Goal: Contribute content: Add original content to the website for others to see

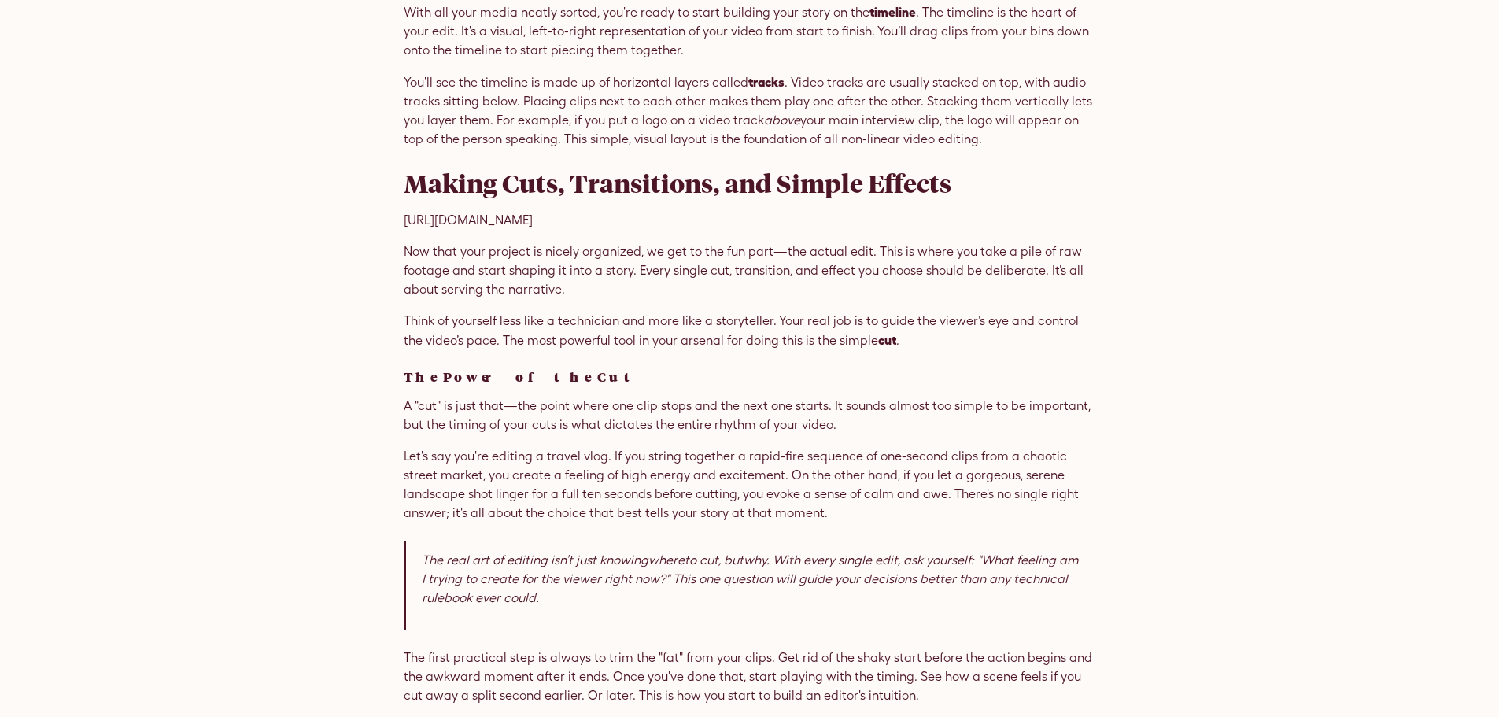
scroll to position [2912, 0]
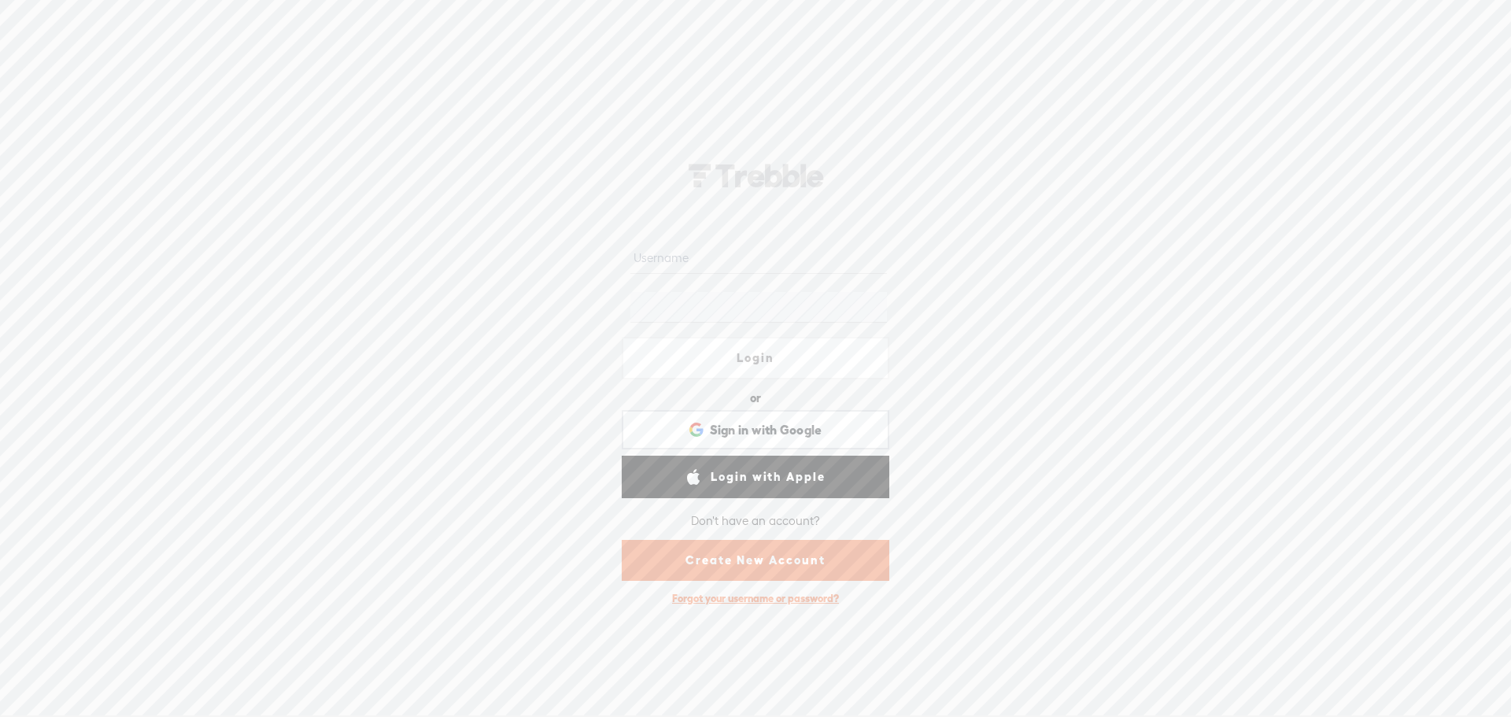
click at [777, 561] on link "Create New Account" at bounding box center [756, 560] width 268 height 41
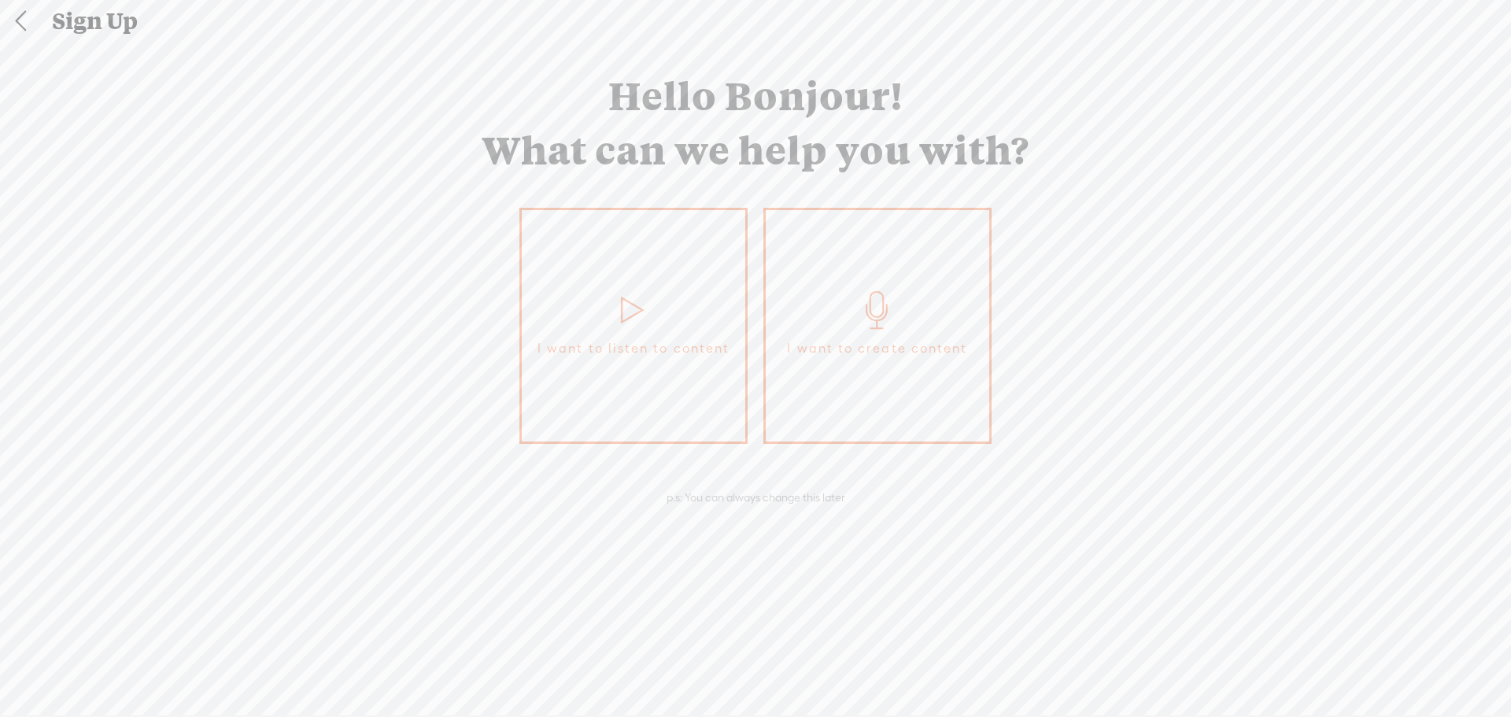
click at [913, 379] on link "I want to create content" at bounding box center [877, 326] width 228 height 236
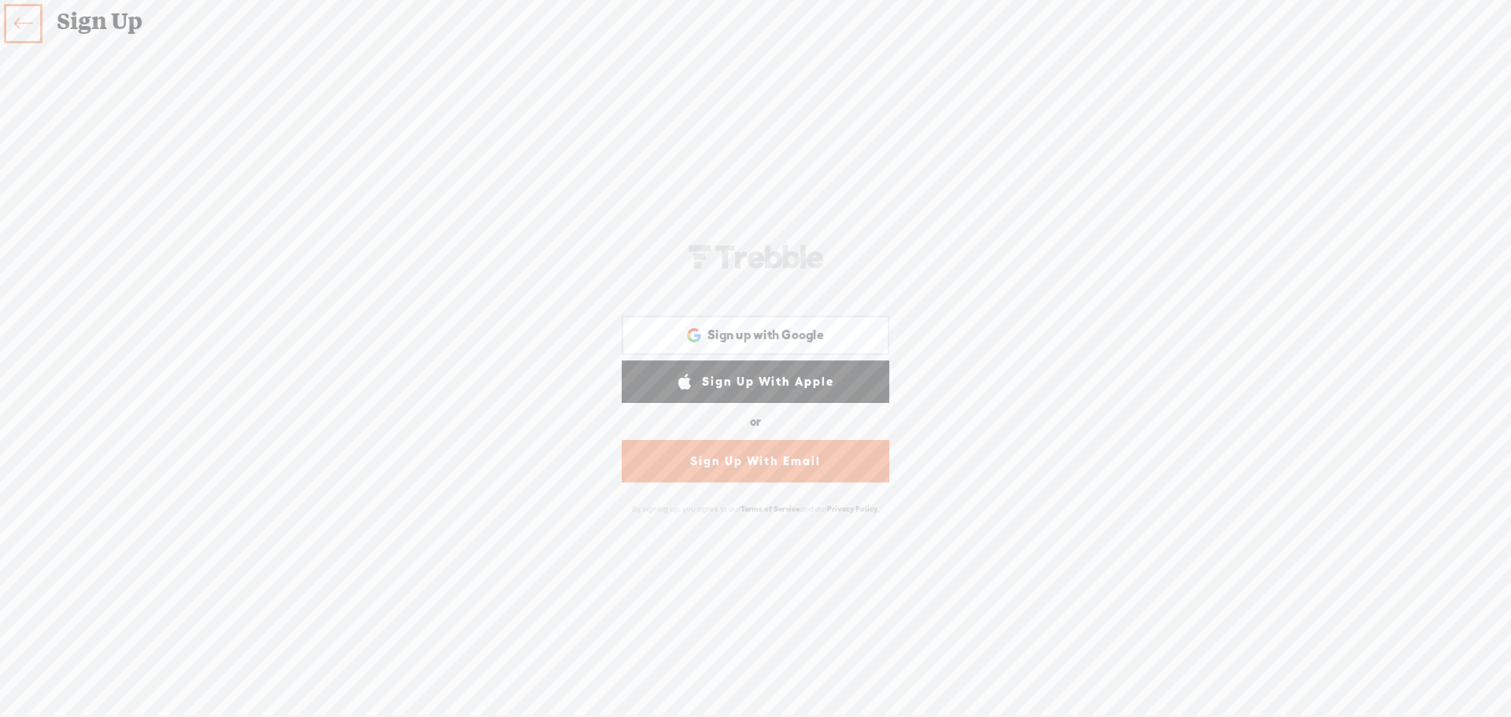
click at [763, 460] on link "Sign Up With Email" at bounding box center [756, 461] width 268 height 42
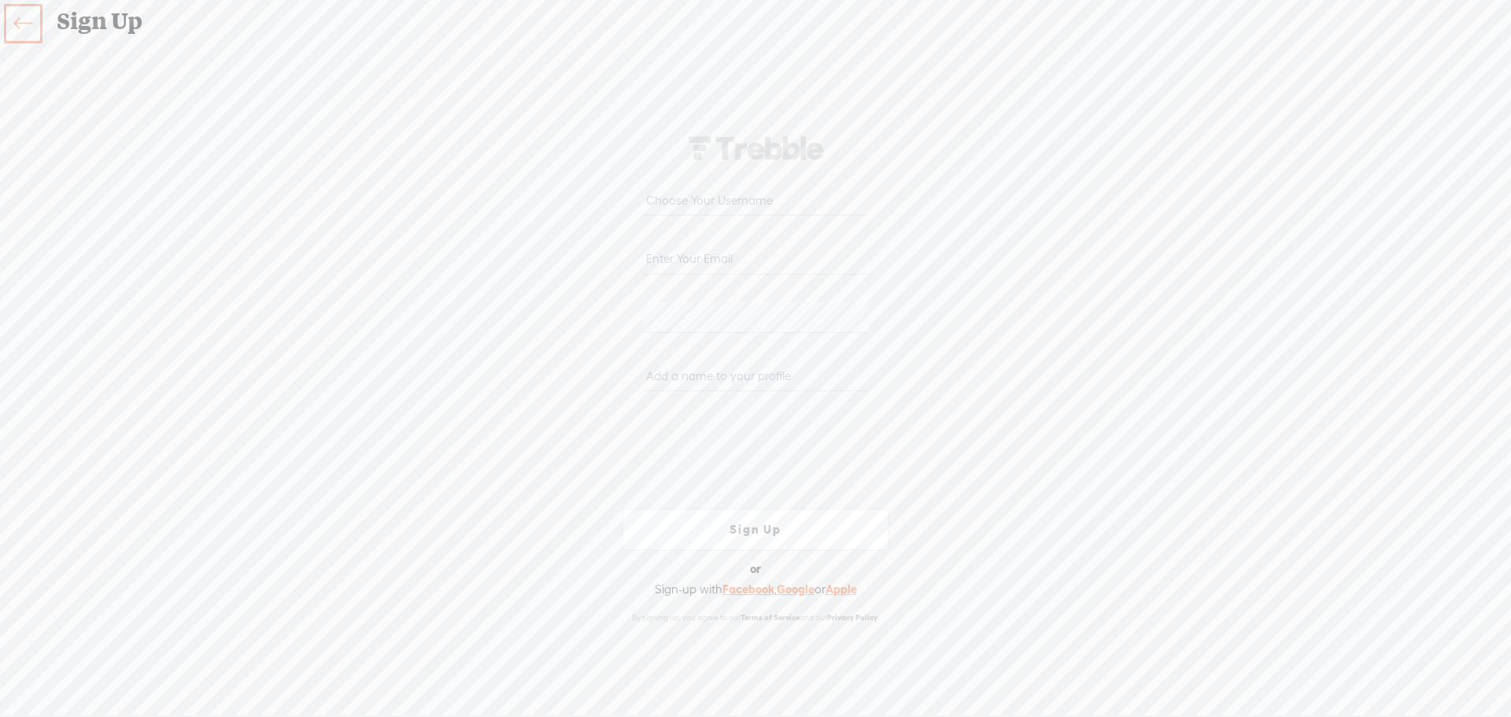
click at [755, 264] on input "email" at bounding box center [755, 258] width 224 height 31
type input "Frith@bluebirdbc.com"
click at [1019, 264] on div "Your content channel is ready! Create an account to finish the set up frith@blu…" at bounding box center [755, 379] width 826 height 638
click at [774, 193] on input "[EMAIL_ADDRESS][DOMAIN_NAME]" at bounding box center [755, 200] width 224 height 31
drag, startPoint x: 774, startPoint y: 198, endPoint x: 622, endPoint y: 201, distance: 151.9
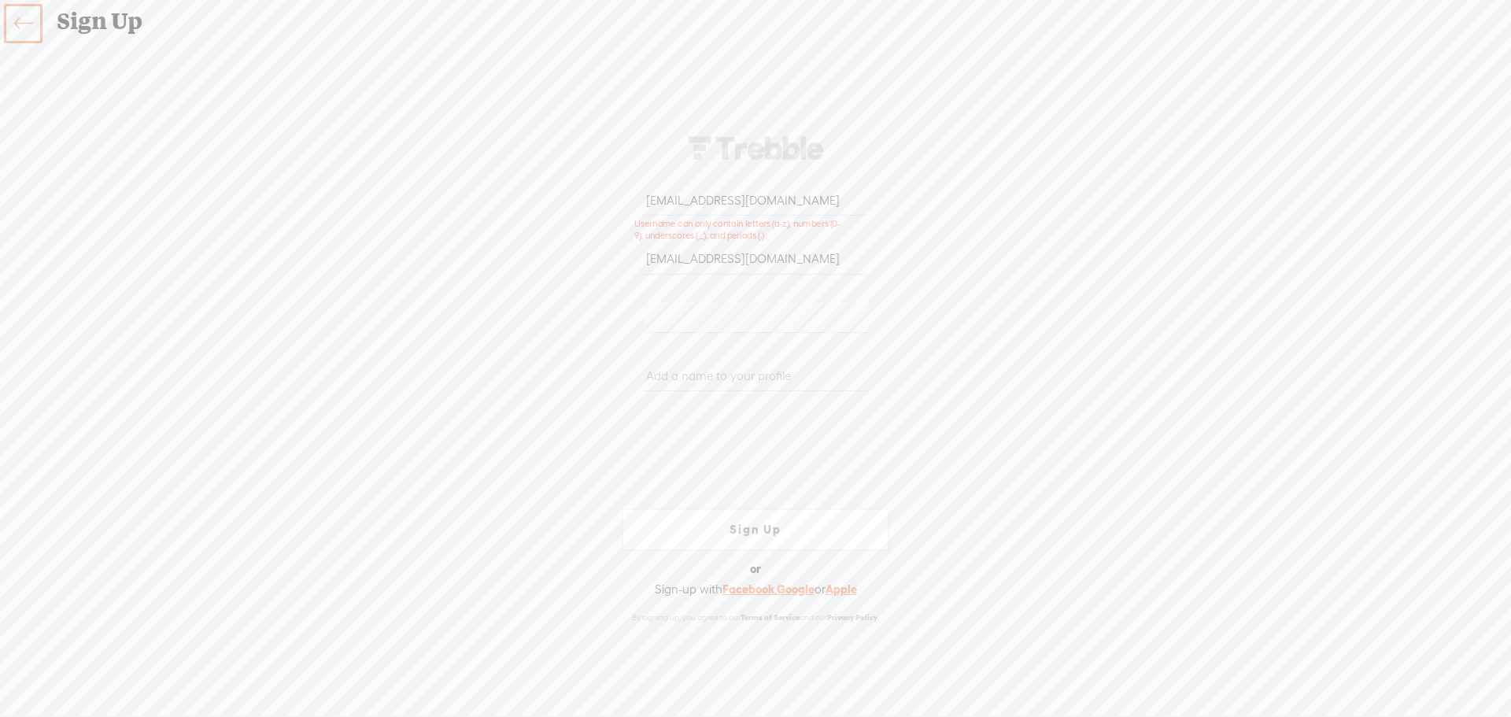
click at [622, 201] on div "[EMAIL_ADDRESS][DOMAIN_NAME]" at bounding box center [756, 205] width 268 height 58
type input "f"
click at [652, 203] on input "[PERSON_NAME]" at bounding box center [755, 200] width 224 height 31
drag, startPoint x: 687, startPoint y: 196, endPoint x: 632, endPoint y: 206, distance: 56.0
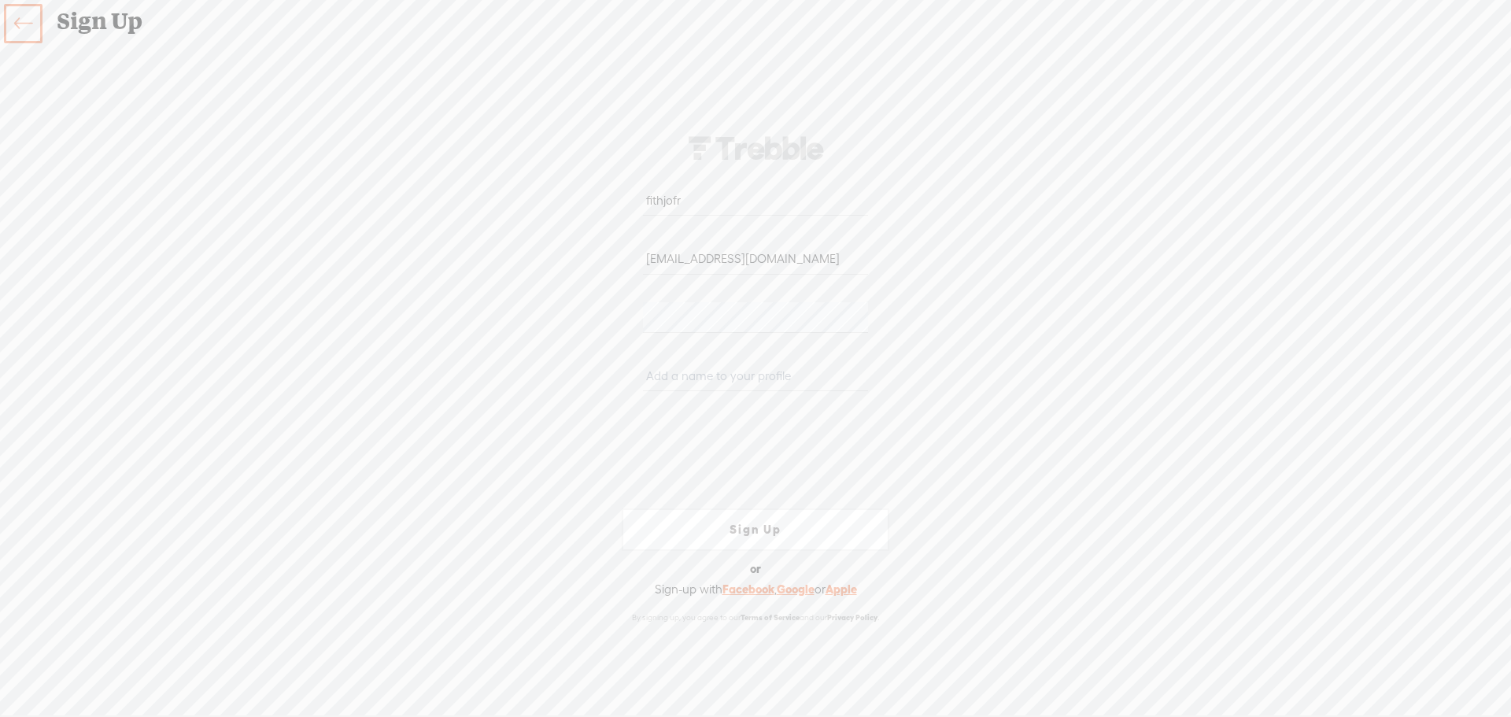
click at [632, 206] on div "fithjofr" at bounding box center [756, 205] width 268 height 58
type input "[PERSON_NAME]"
click at [689, 194] on input "[PERSON_NAME]" at bounding box center [755, 200] width 224 height 31
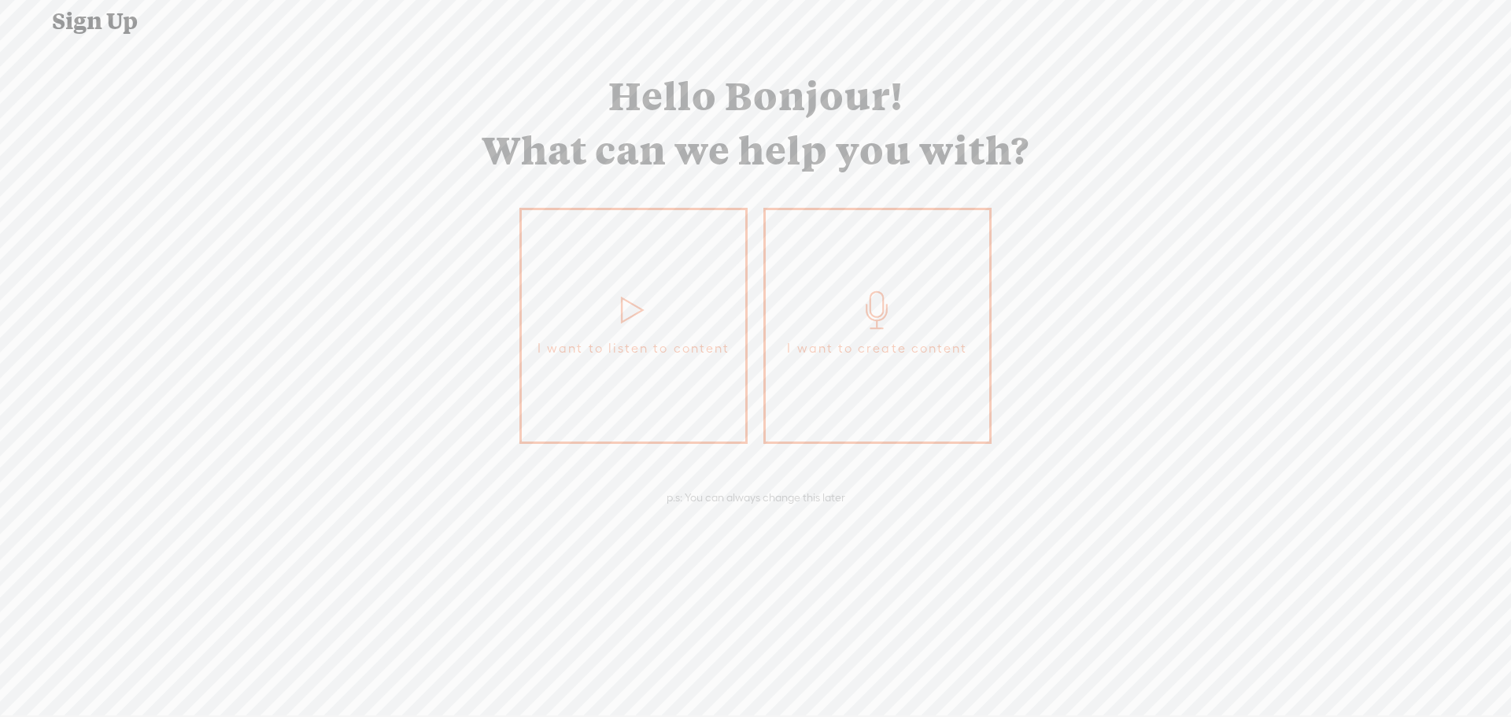
click at [855, 333] on link "I want to create content" at bounding box center [877, 326] width 228 height 236
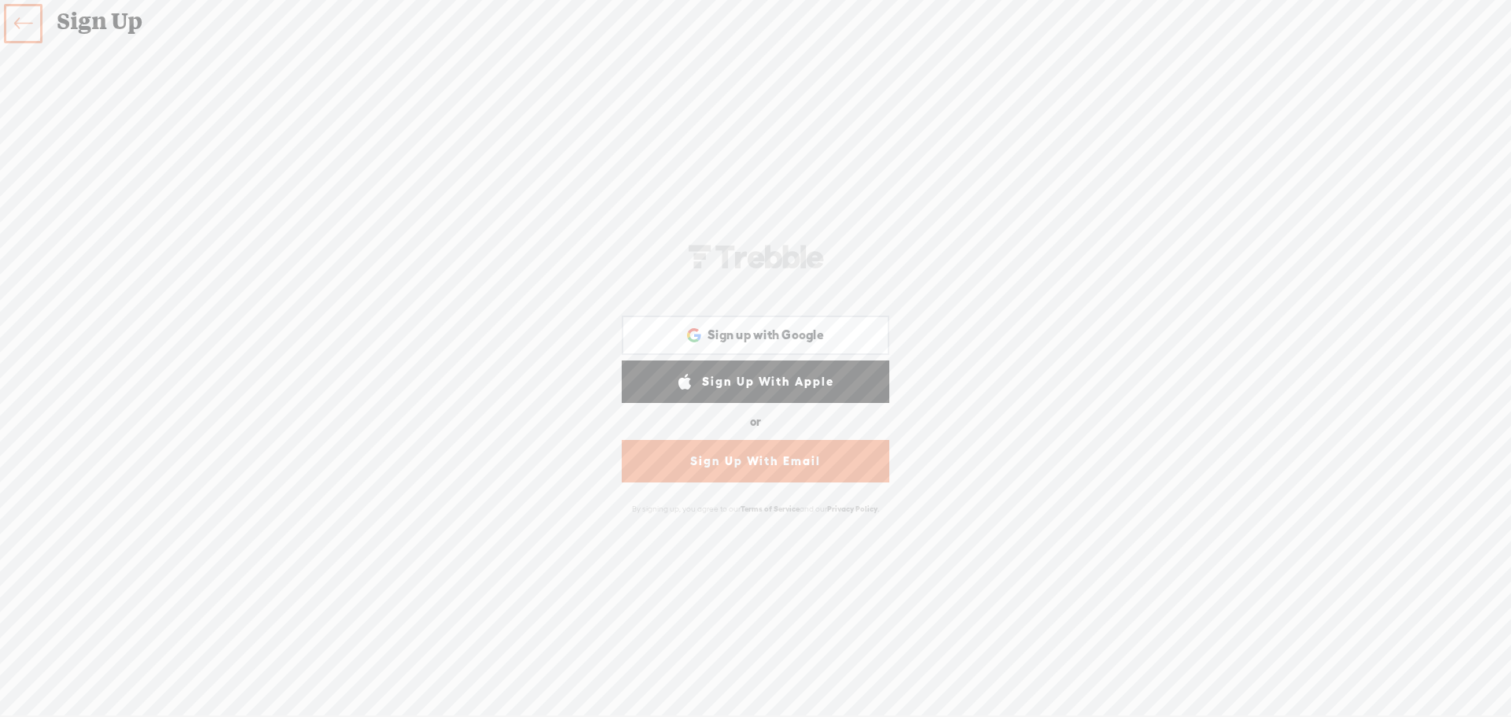
click at [782, 462] on link "Sign Up With Email" at bounding box center [756, 461] width 268 height 42
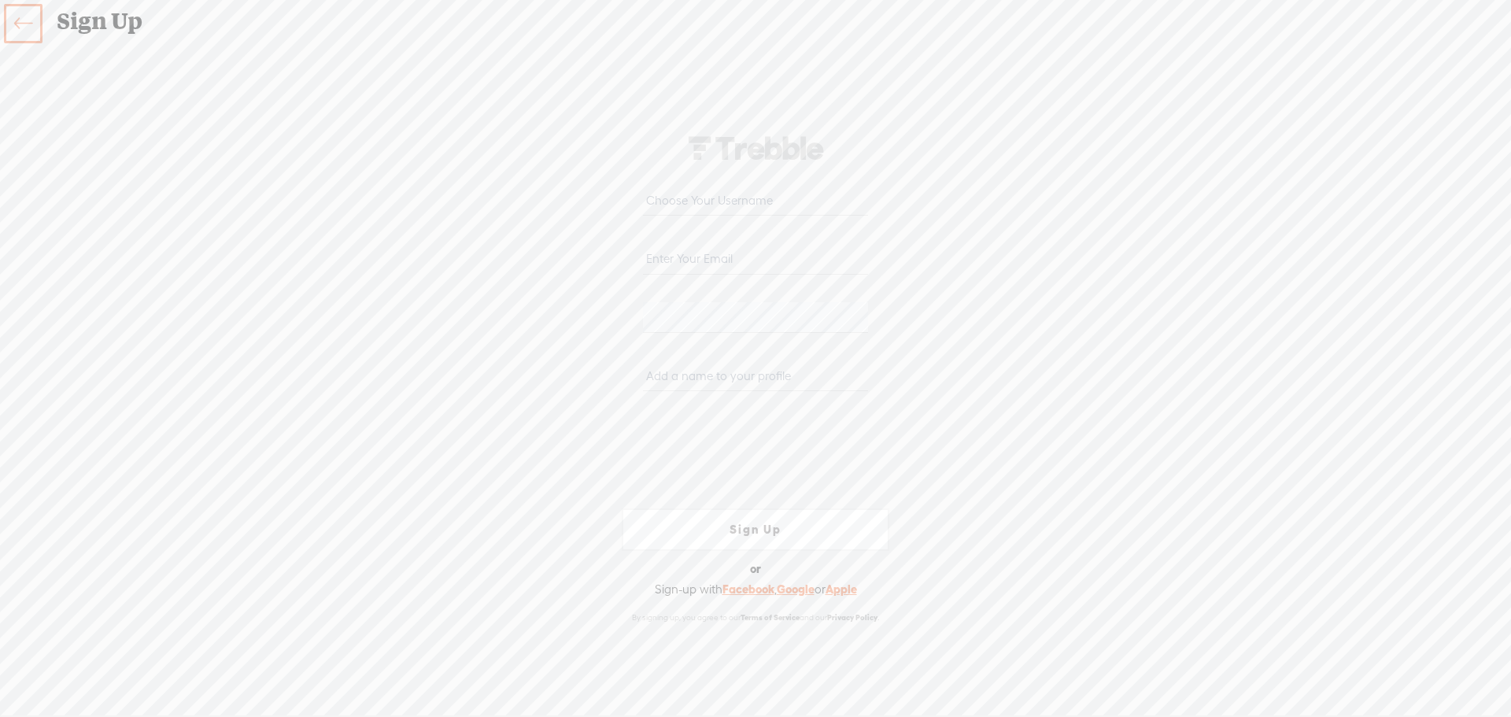
click at [673, 203] on input "text" at bounding box center [755, 200] width 224 height 31
type input "frith64"
type input "[EMAIL_ADDRESS][DOMAIN_NAME]"
type input "[PERSON_NAME]"
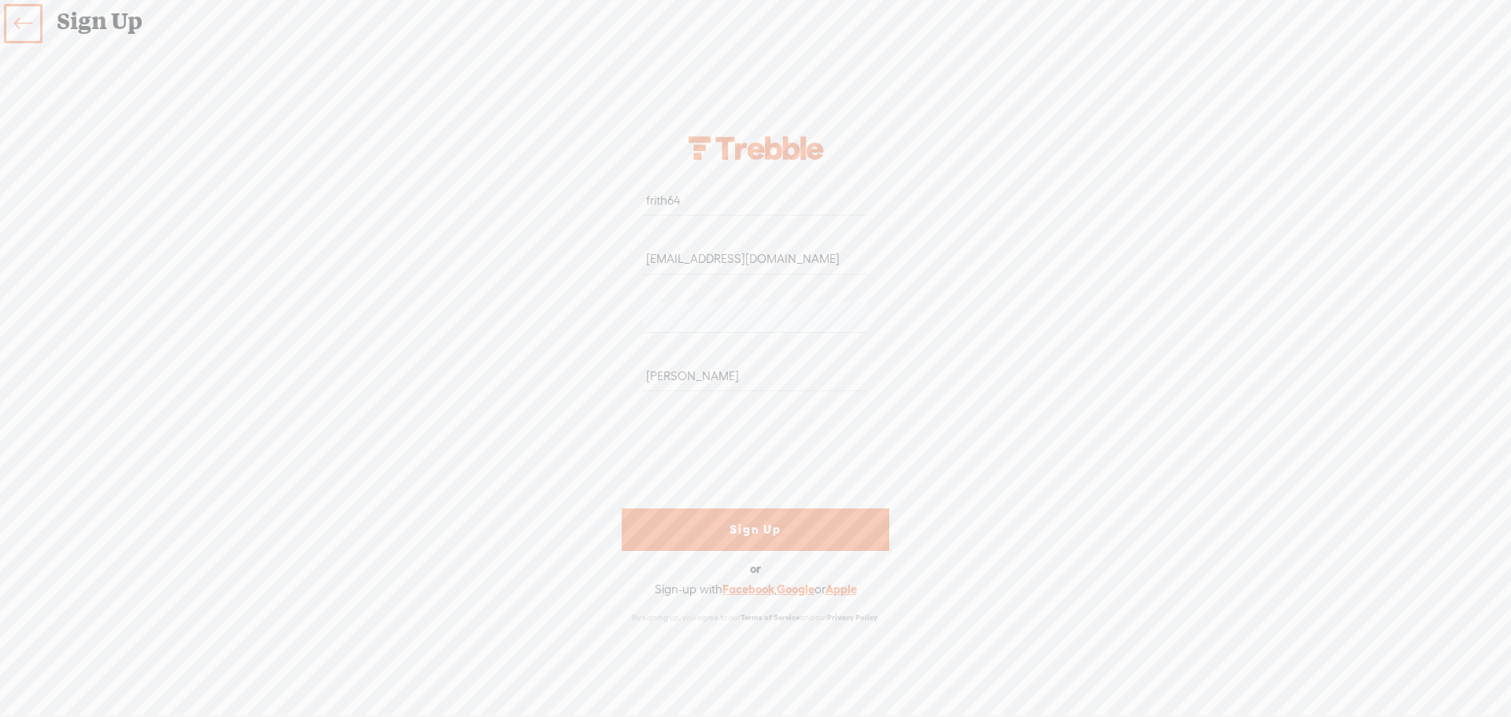
click at [775, 524] on link "Sign Up" at bounding box center [756, 529] width 268 height 42
click at [757, 534] on link "Sign Up" at bounding box center [756, 529] width 268 height 42
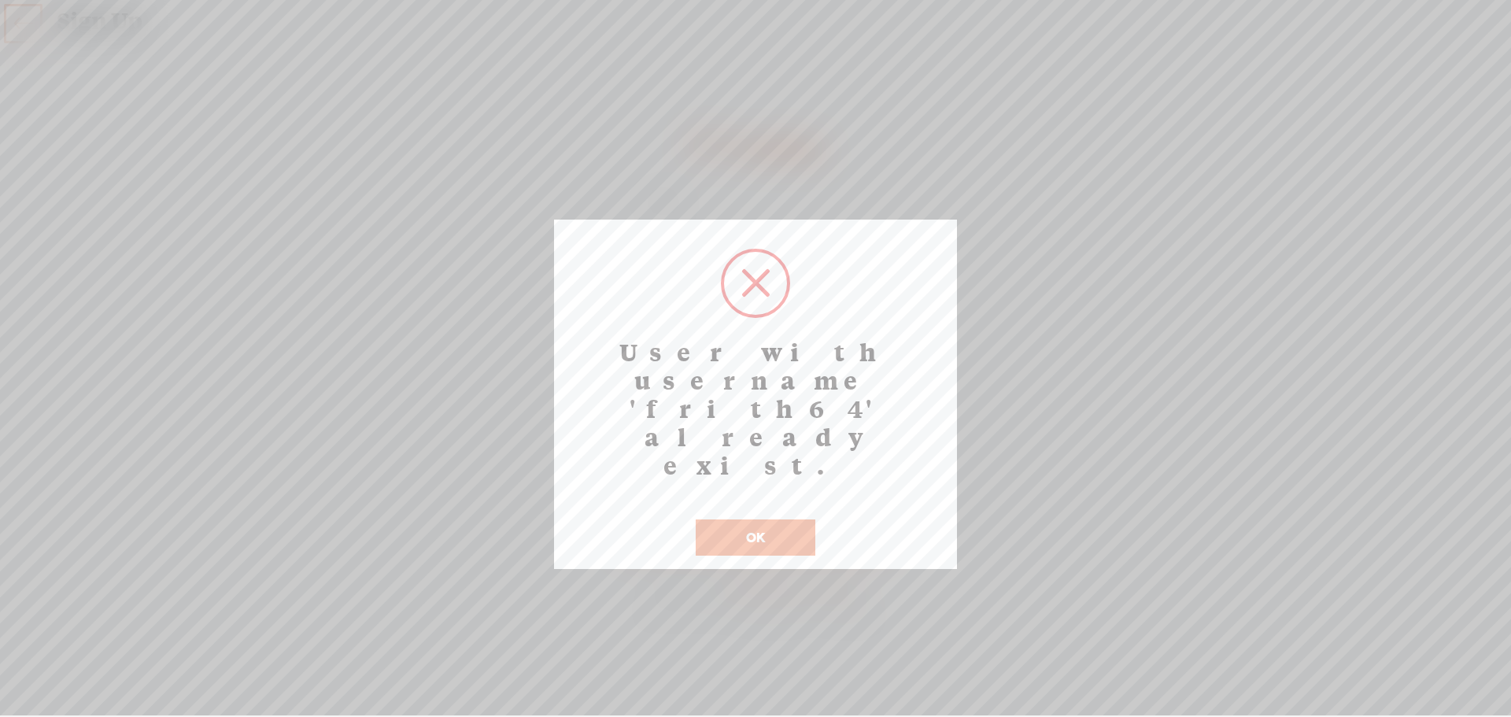
click at [752, 519] on button "OK" at bounding box center [756, 537] width 120 height 36
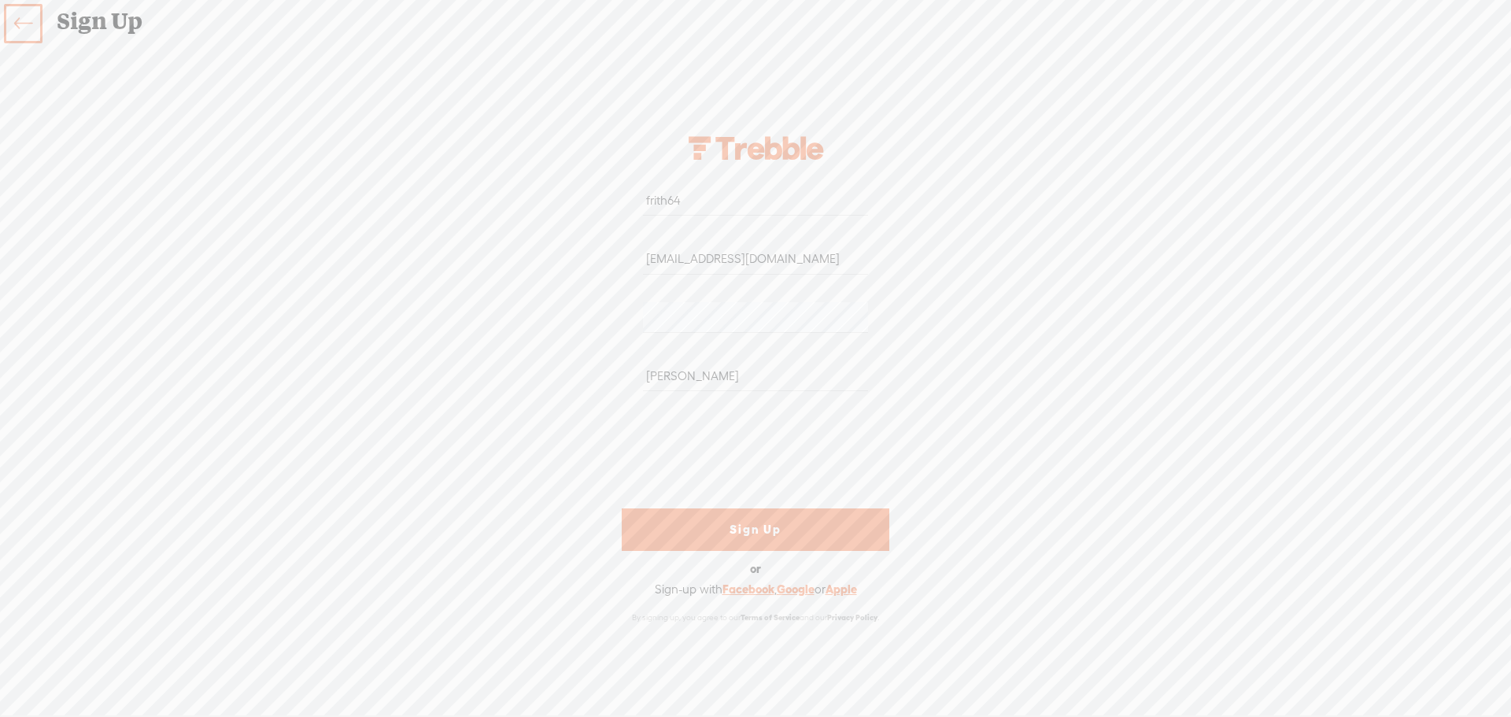
drag, startPoint x: 685, startPoint y: 203, endPoint x: 644, endPoint y: 205, distance: 41.7
click at [644, 205] on input "frith64" at bounding box center [755, 200] width 224 height 31
type input "[PERSON_NAME]"
click at [767, 532] on link "Sign Up" at bounding box center [756, 529] width 268 height 42
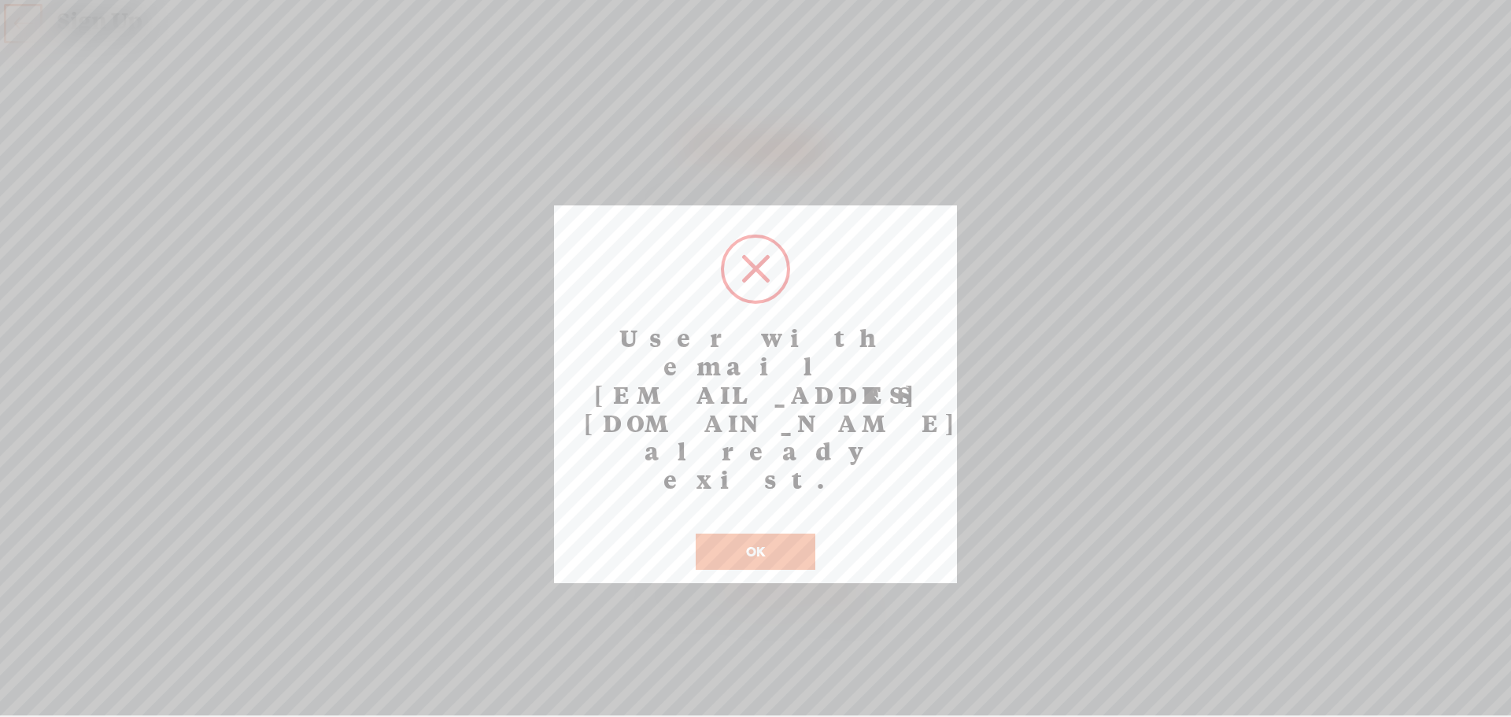
click at [742, 534] on button "OK" at bounding box center [756, 552] width 120 height 36
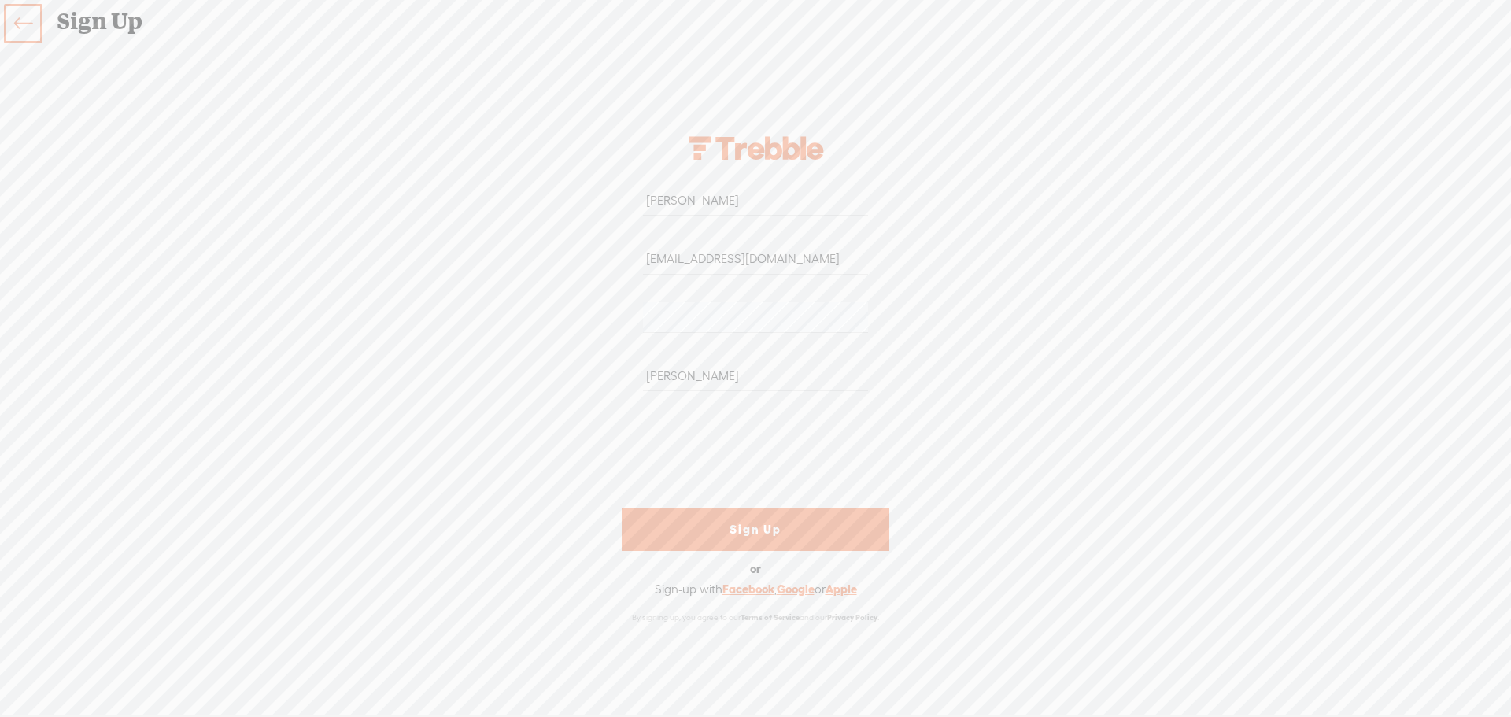
click at [25, 22] on icon at bounding box center [23, 23] width 18 height 35
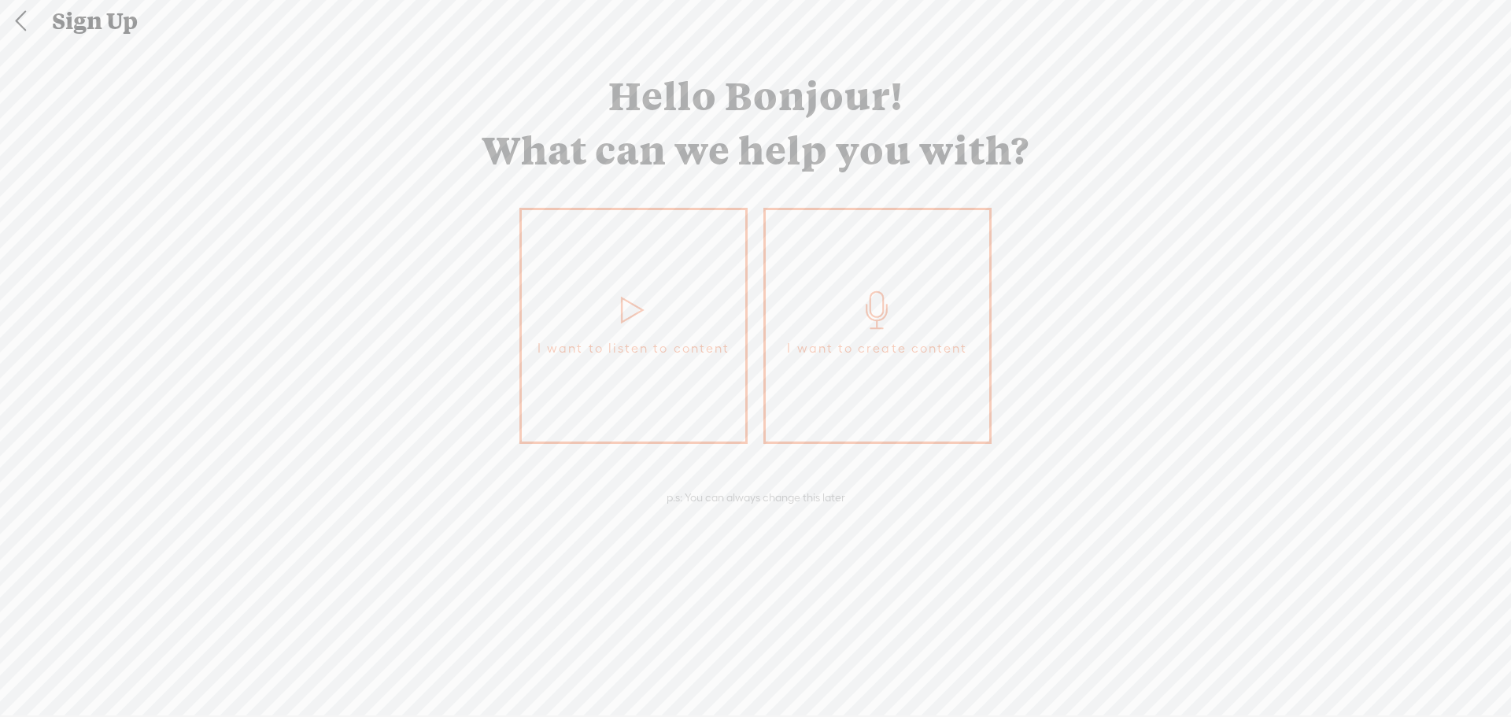
click at [870, 347] on span "I want to create content" at bounding box center [877, 349] width 180 height 24
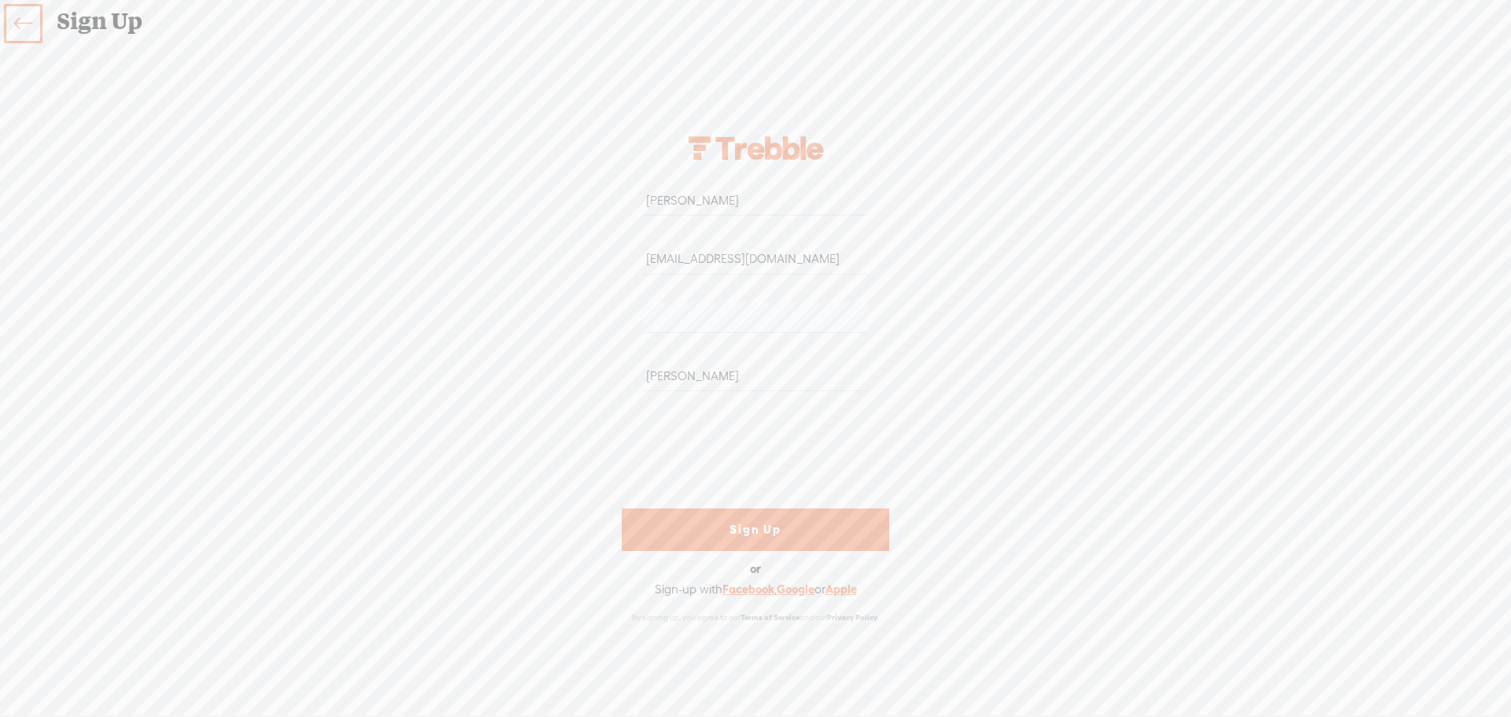
click at [30, 27] on icon at bounding box center [23, 23] width 18 height 35
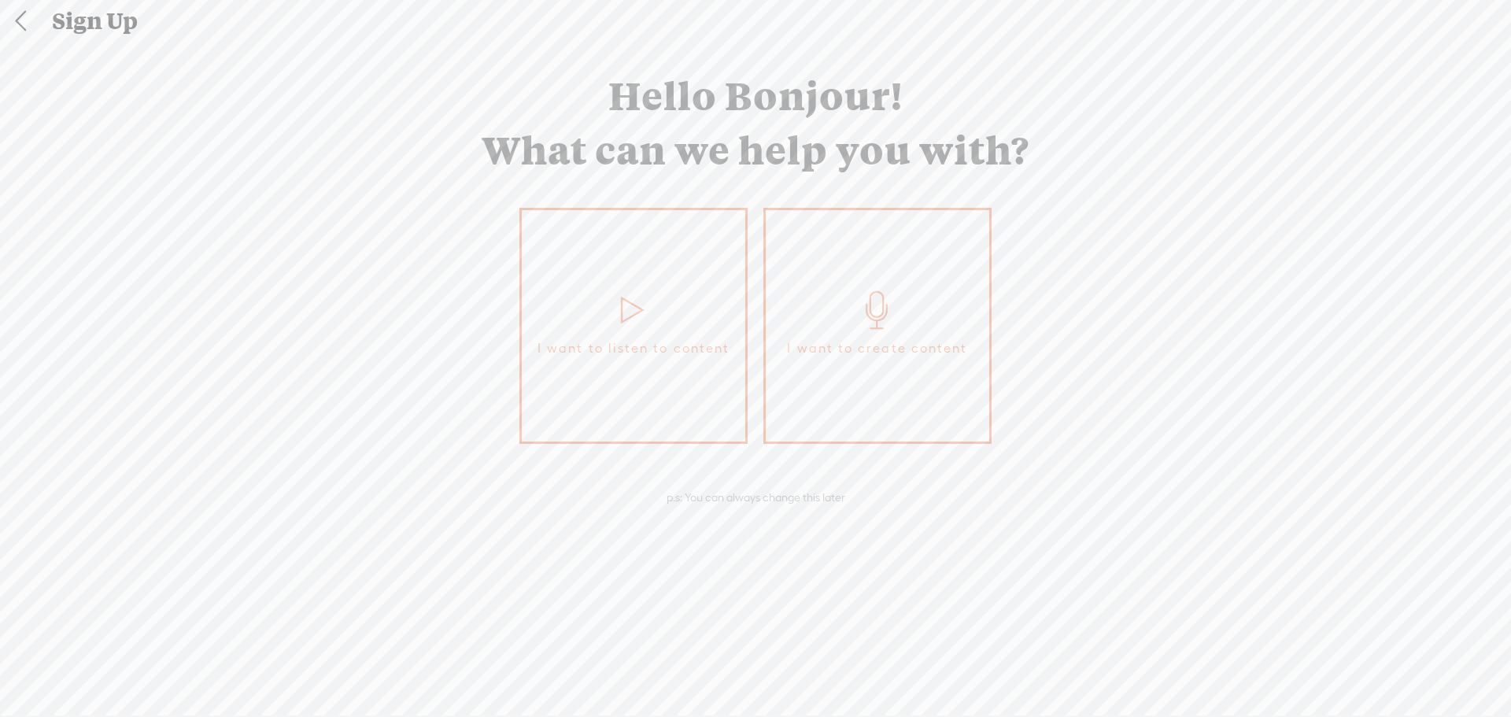
click at [17, 22] on link at bounding box center [20, 21] width 39 height 41
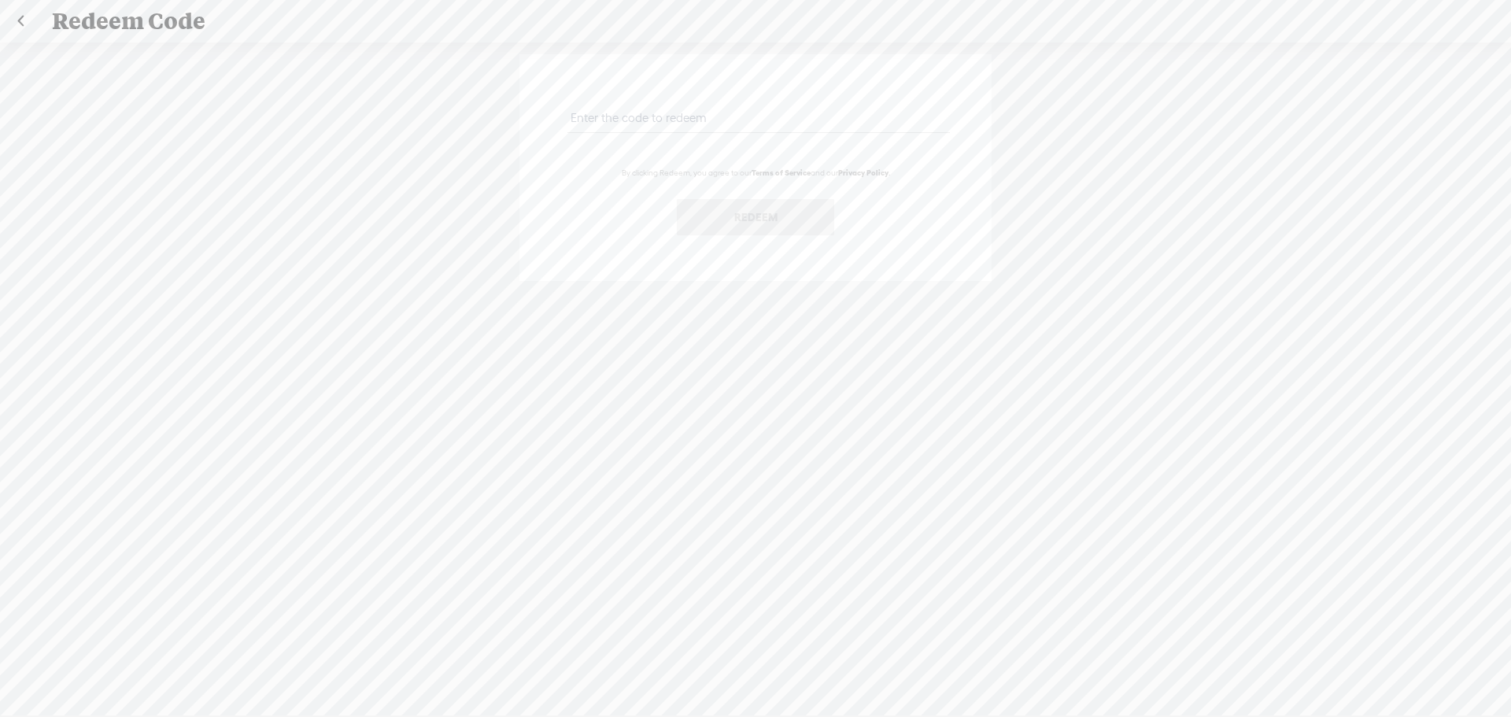
click at [666, 120] on input "text" at bounding box center [758, 117] width 382 height 31
paste input "R4X4-K7EV-JTJ8-8B2T-0823"
type input "R4X4-K7EV-JTJ8-8B2T-0823"
click at [770, 218] on button "Redeem" at bounding box center [755, 217] width 157 height 36
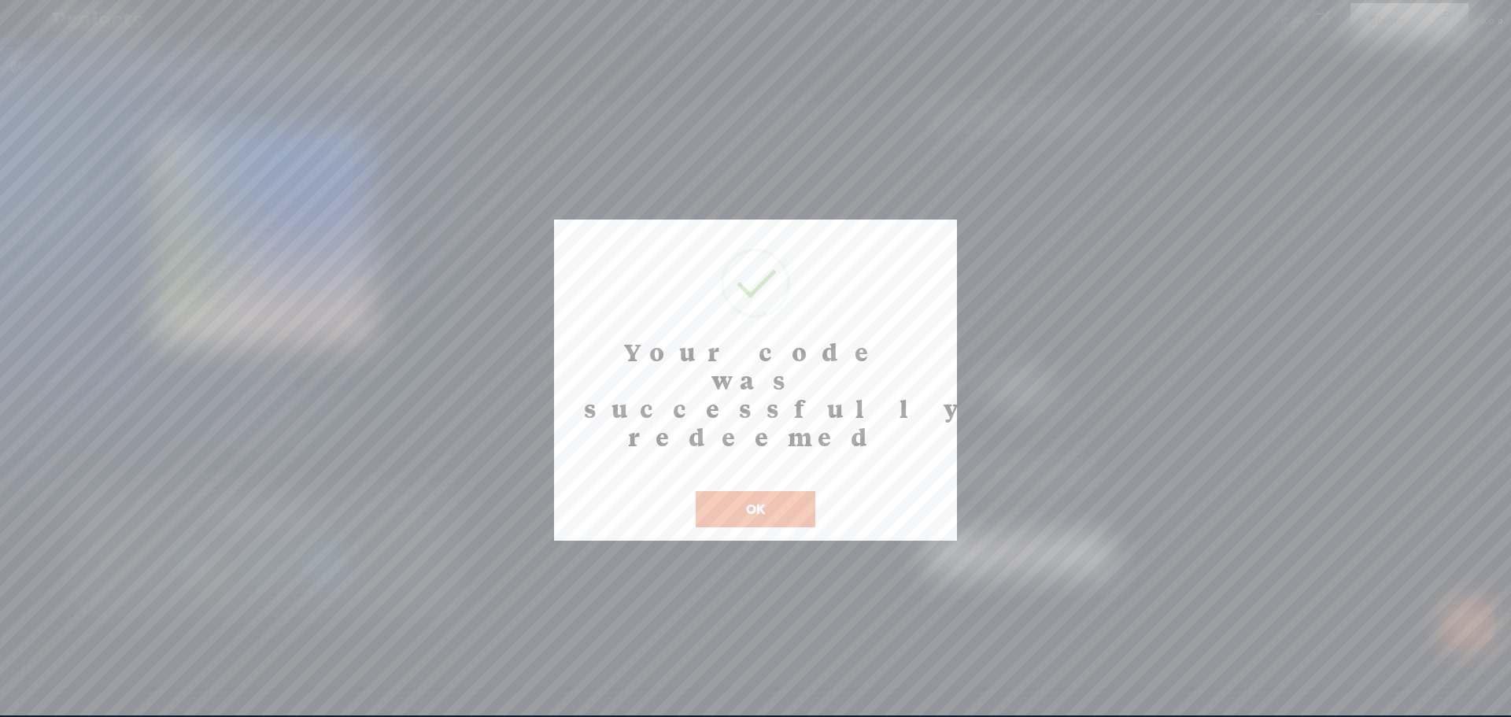
click at [748, 491] on button "OK" at bounding box center [756, 509] width 120 height 36
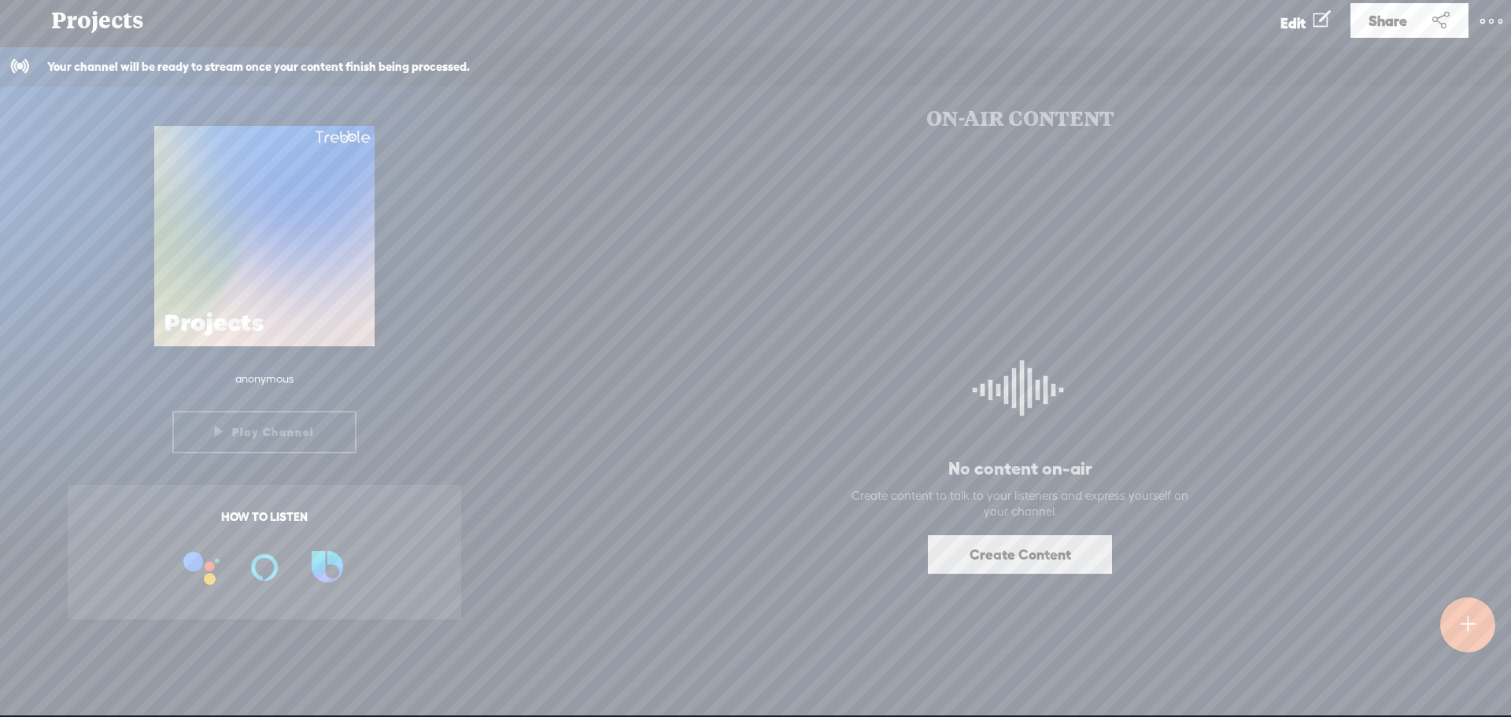
click at [106, 23] on span "Projects" at bounding box center [97, 20] width 93 height 41
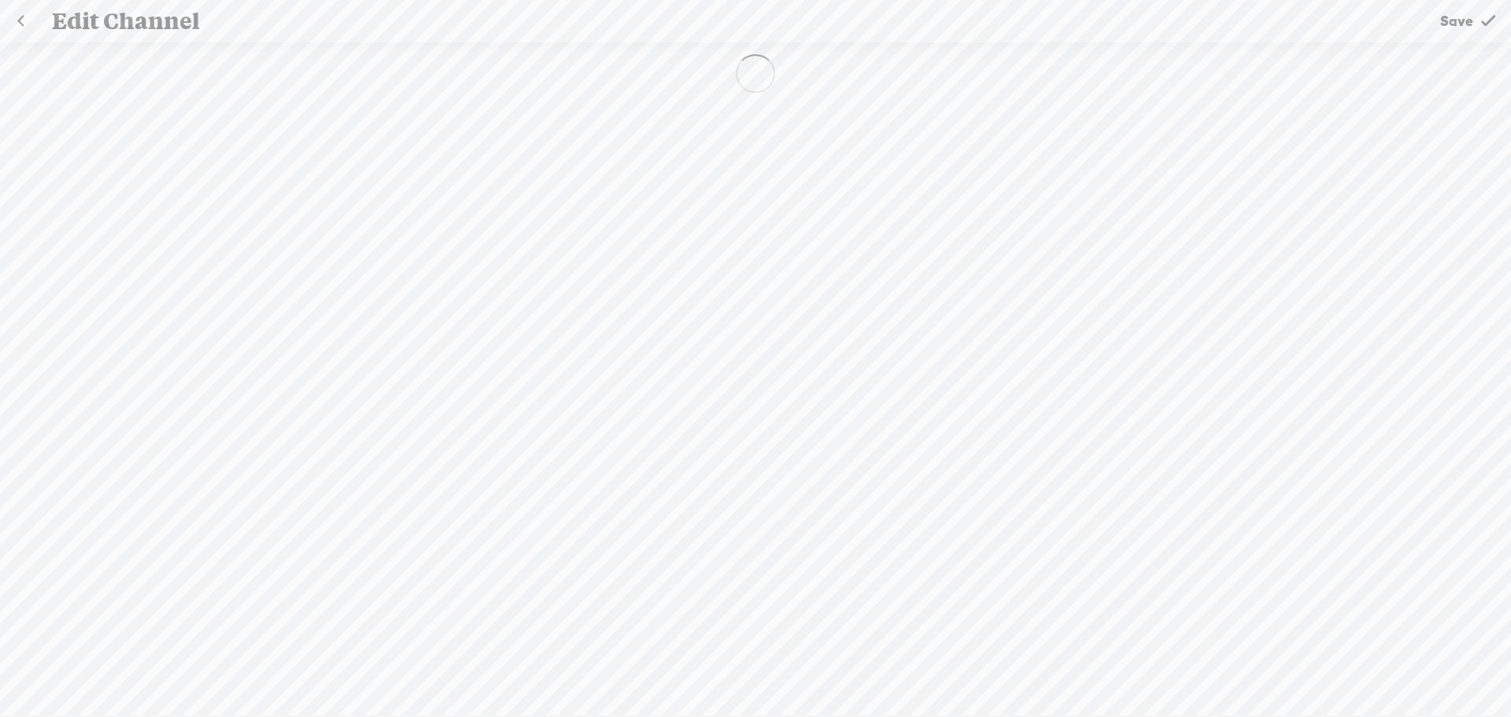
type input "Projects"
type input "rewirebehavior"
select select "Business"
select select "Europe/[GEOGRAPHIC_DATA]"
select select "de-DE"
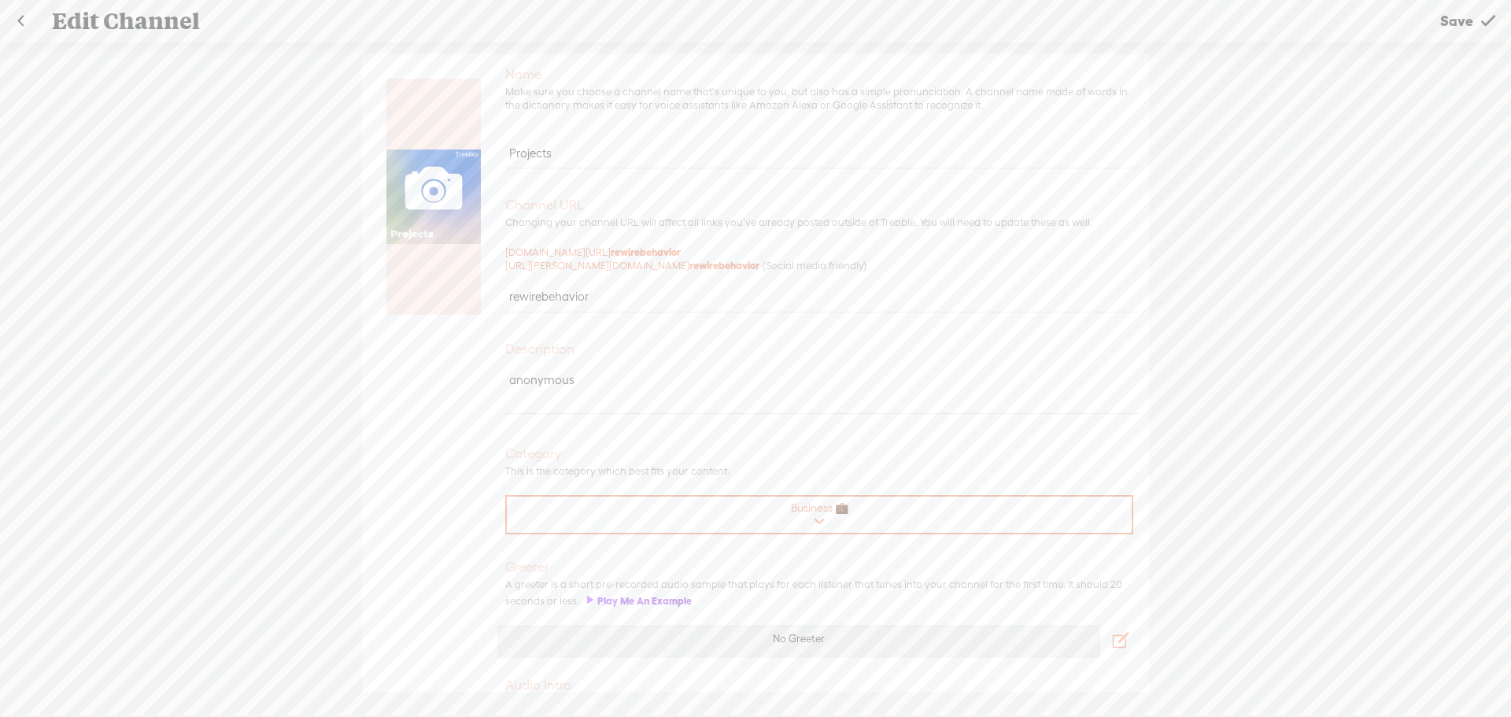
click at [20, 20] on link at bounding box center [20, 21] width 39 height 41
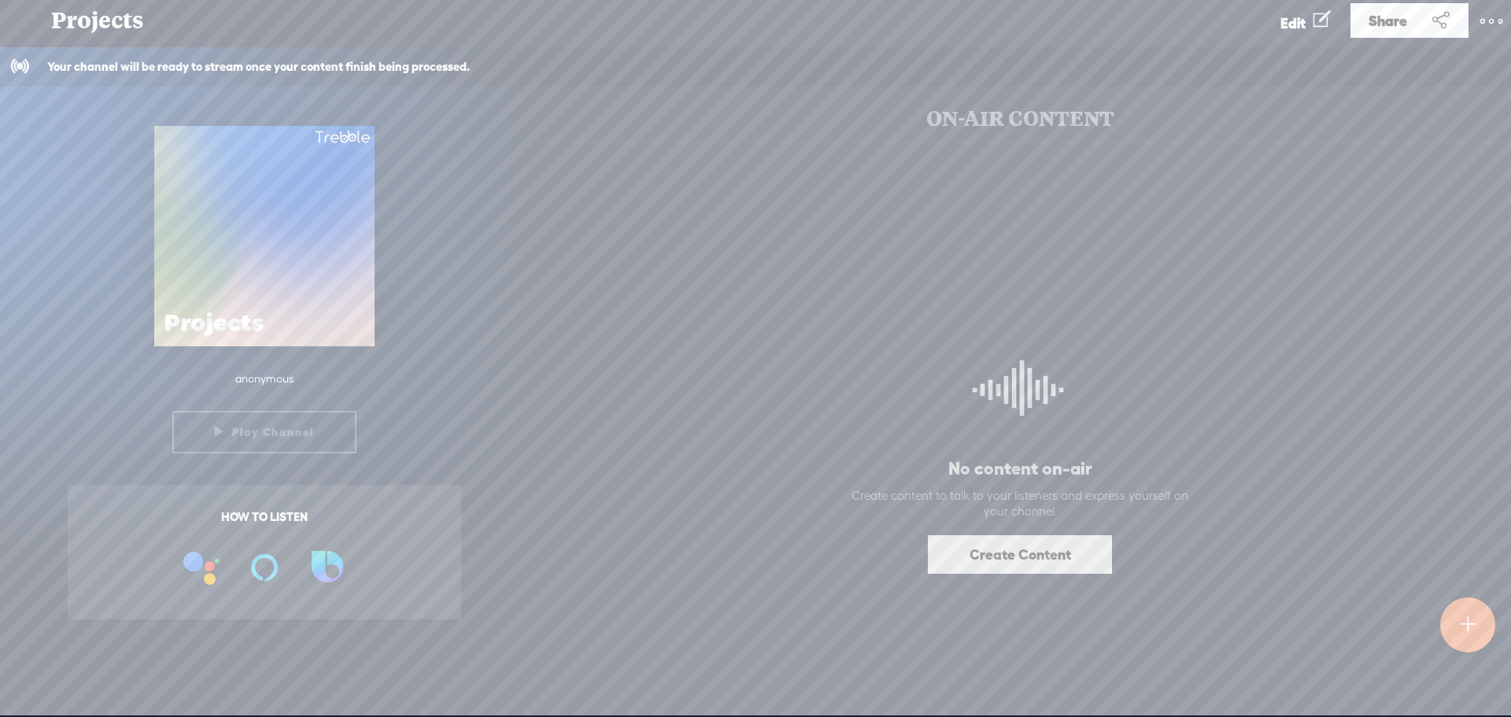
click at [1492, 19] on t at bounding box center [1491, 21] width 22 height 22
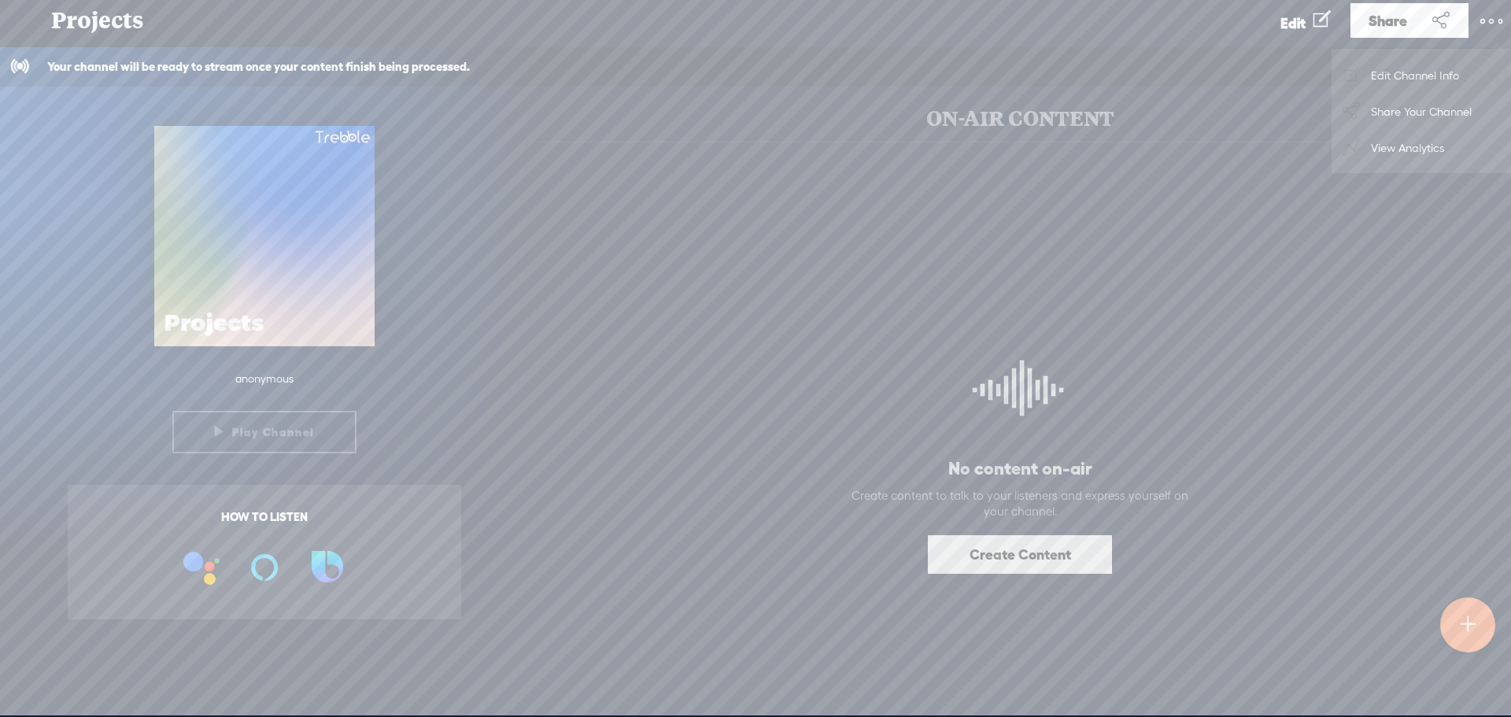
click at [652, 301] on div "No content on-air Create content to talk to your listeners and express yourself…" at bounding box center [1020, 463] width 966 height 634
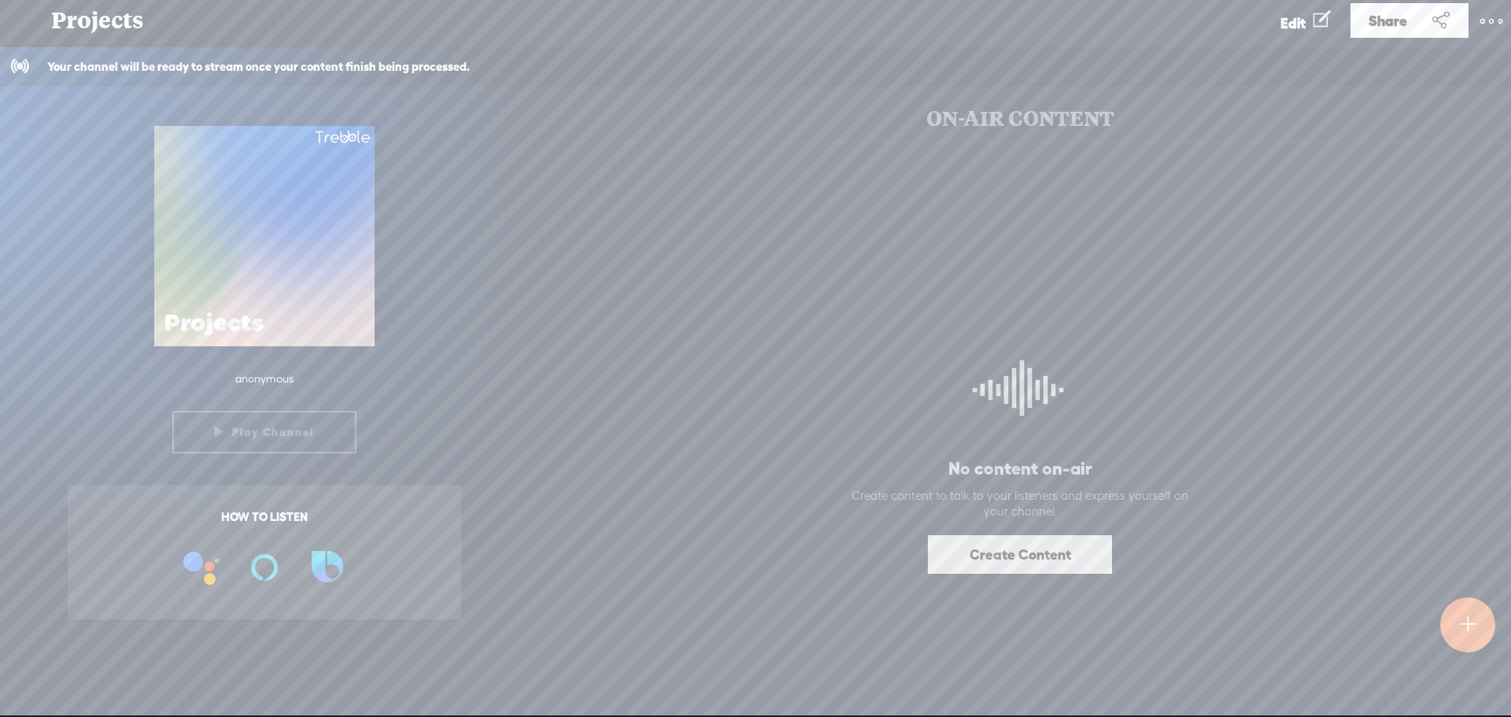
click at [1306, 23] on span "Edit" at bounding box center [1292, 23] width 25 height 17
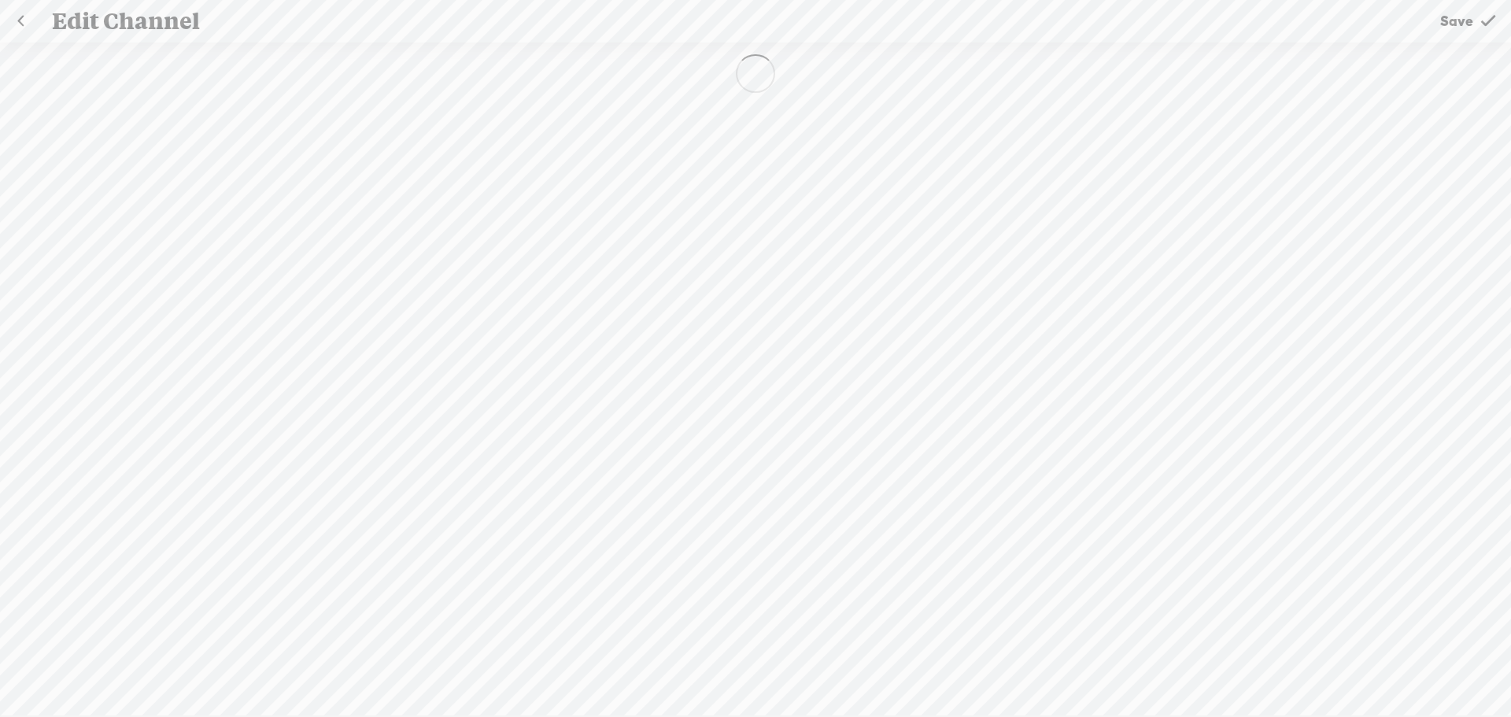
type input "Projects"
type input "rewirebehavior"
select select "Business"
select select "Europe/[GEOGRAPHIC_DATA]"
select select "de-DE"
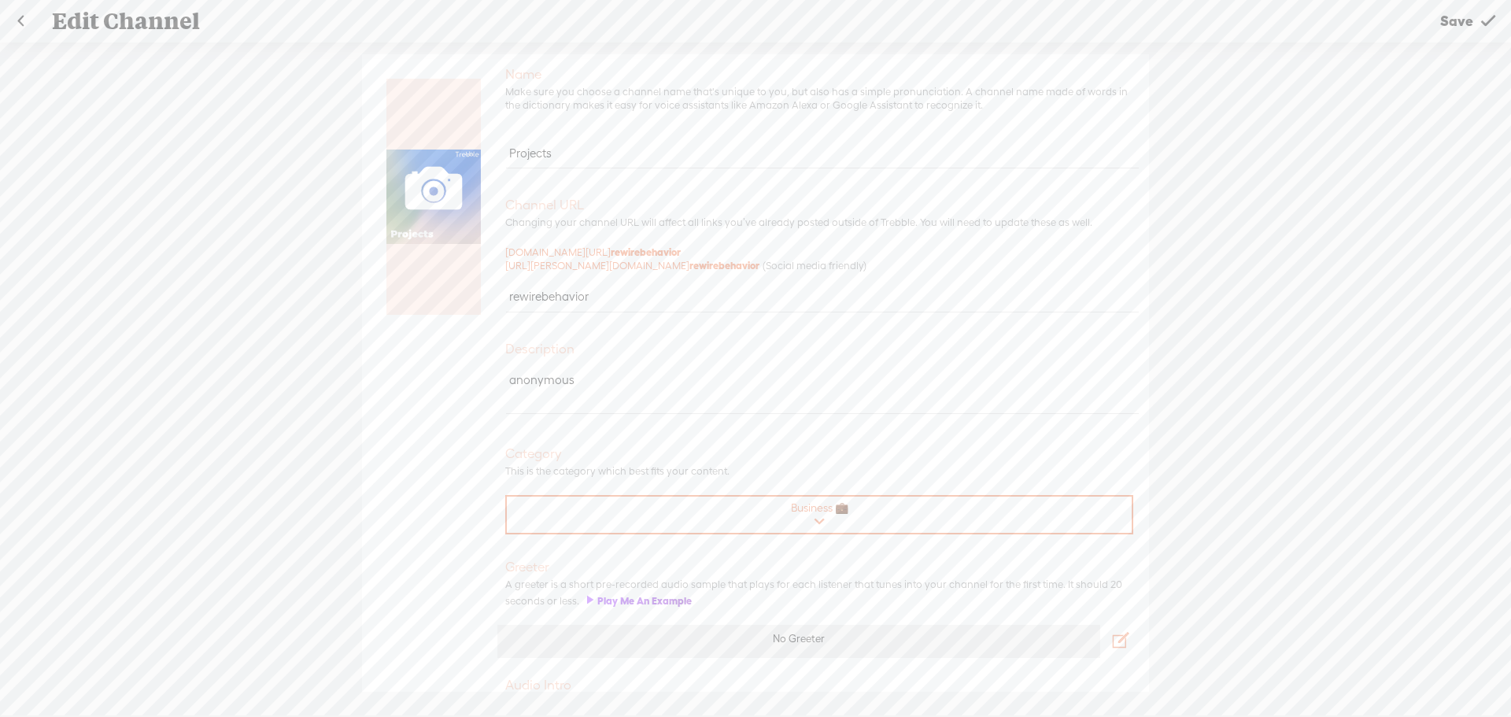
click at [15, 22] on link at bounding box center [20, 21] width 39 height 41
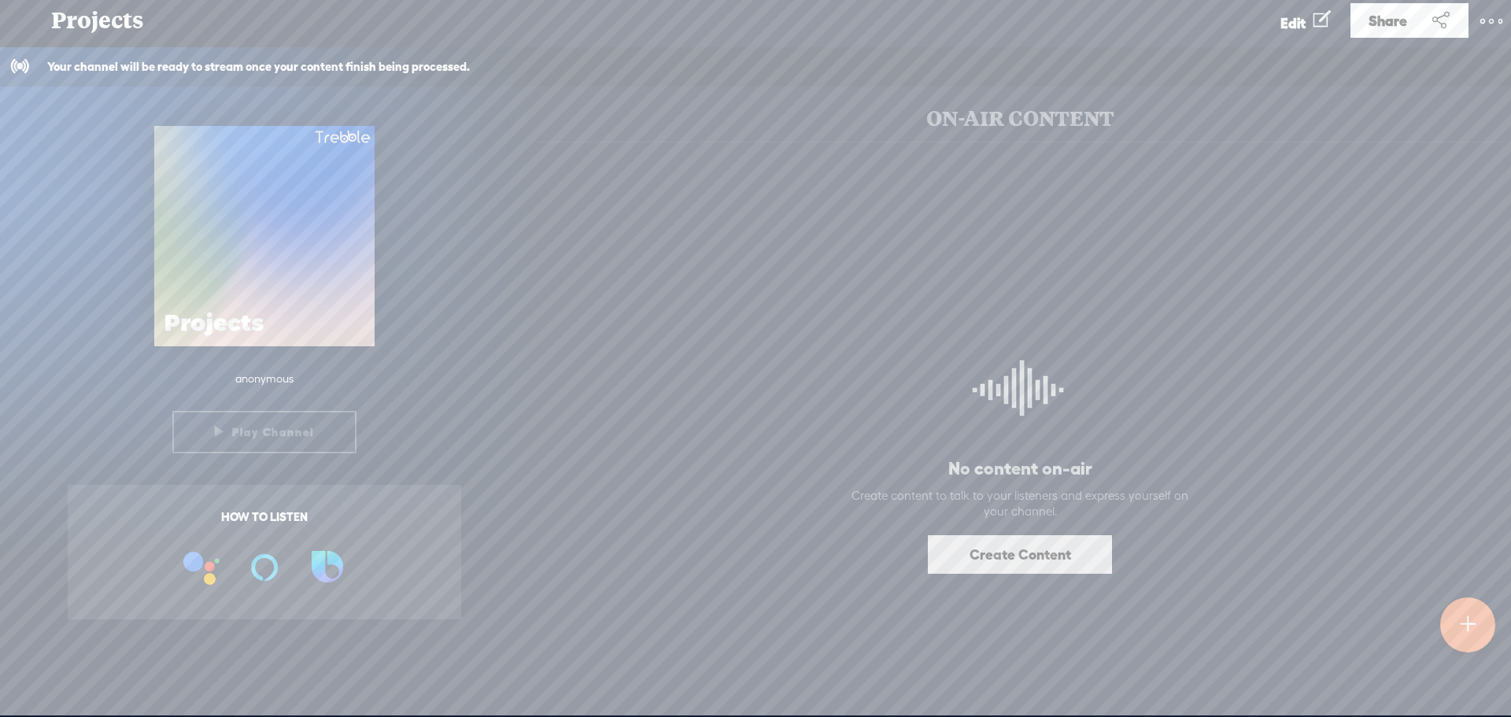
click at [1047, 560] on link "Create Content" at bounding box center [1020, 554] width 184 height 39
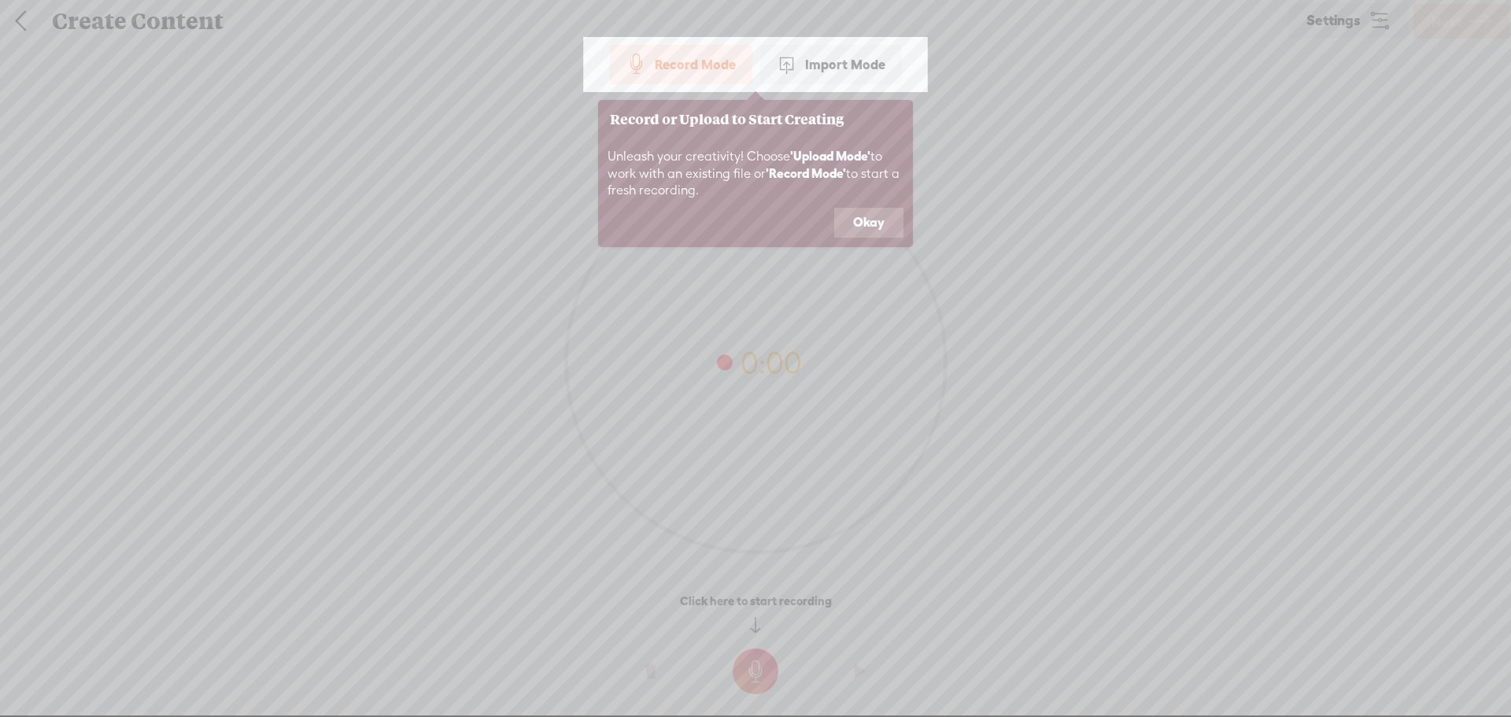
click at [839, 62] on div "Import Mode" at bounding box center [831, 64] width 142 height 39
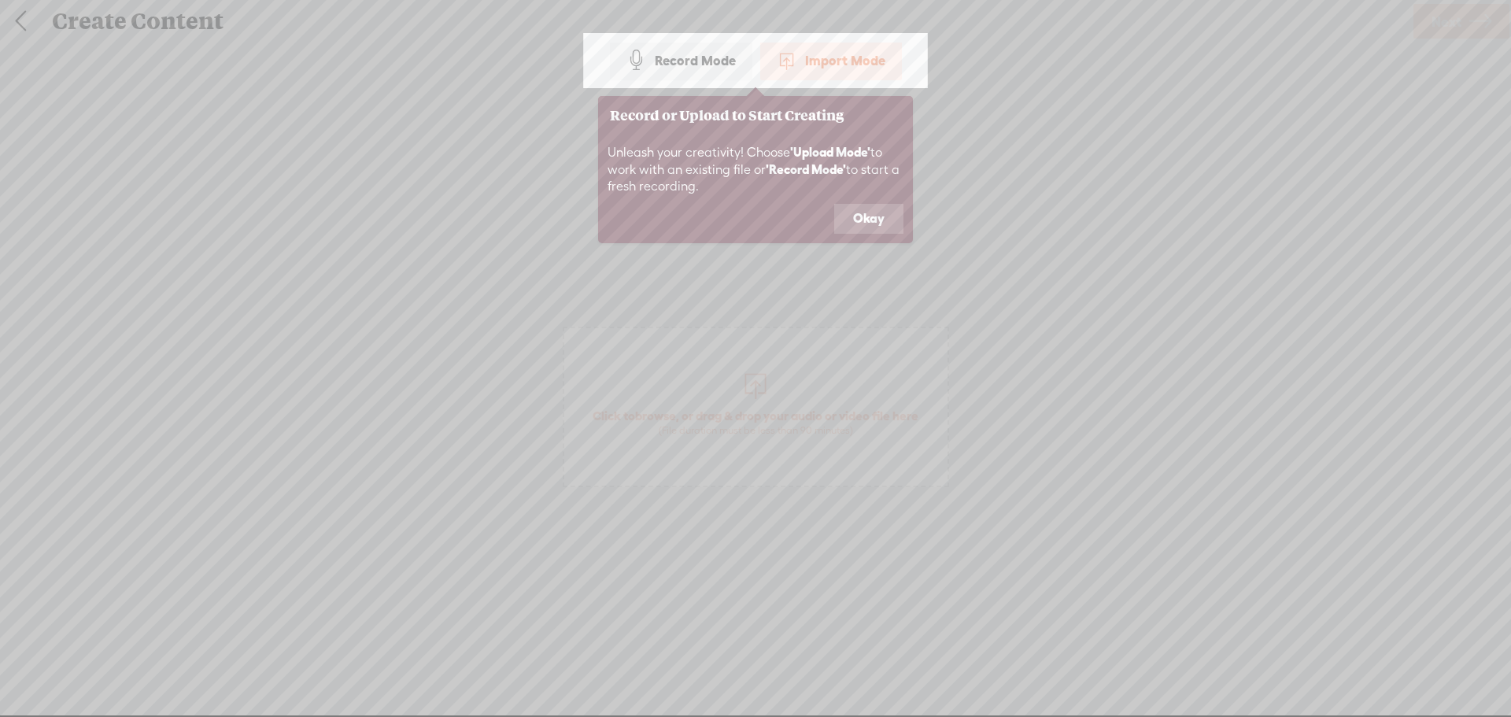
click at [870, 223] on button "Okay" at bounding box center [868, 219] width 69 height 30
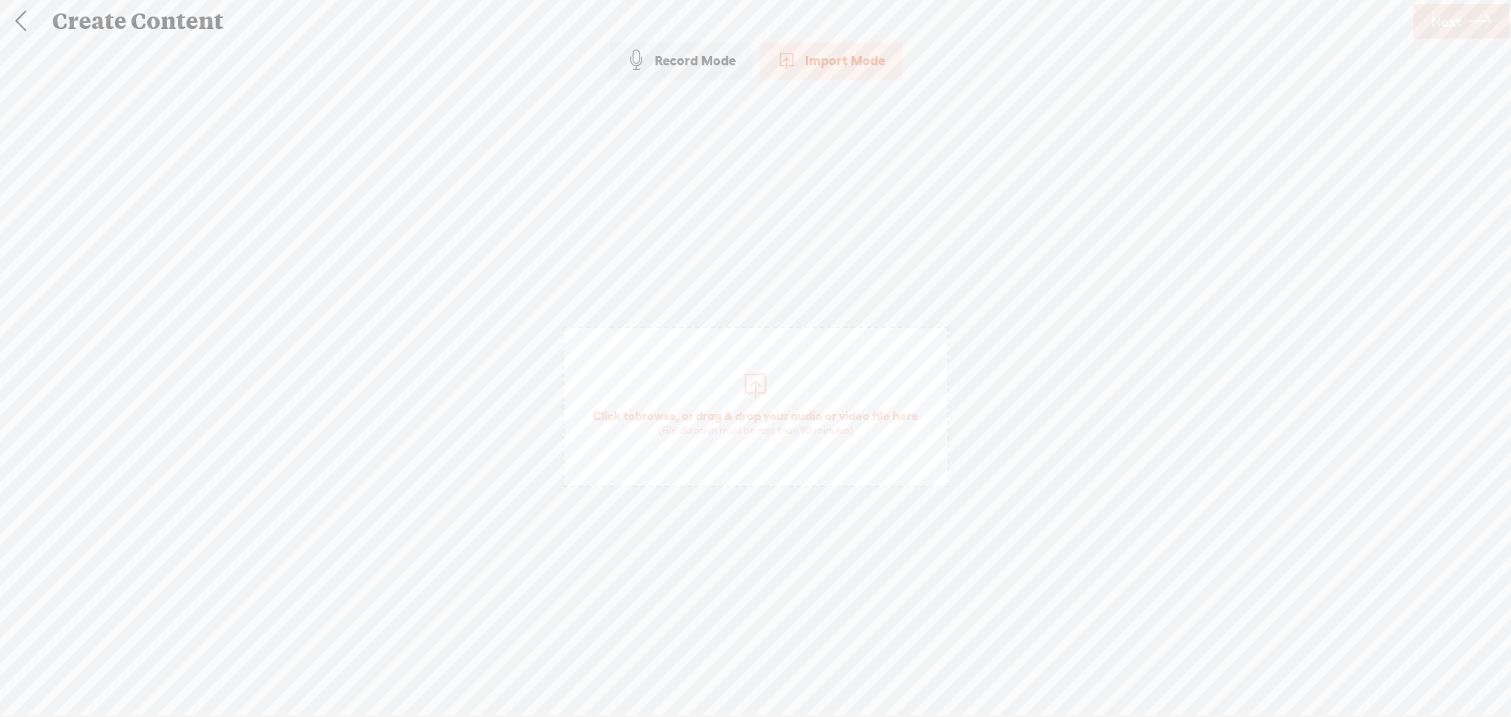
click at [755, 390] on div at bounding box center [755, 383] width 31 height 31
click at [1457, 23] on span "Next" at bounding box center [1446, 22] width 30 height 40
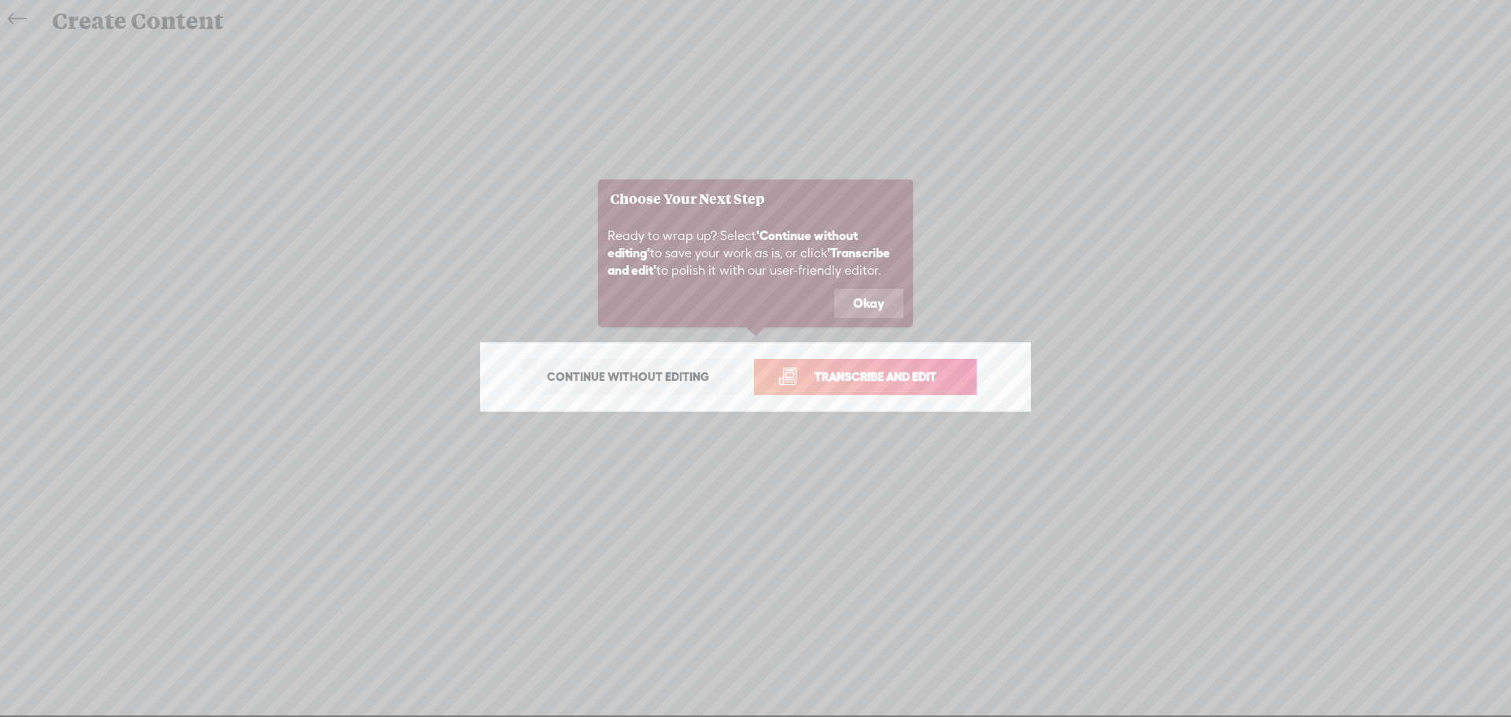
click at [856, 378] on span "Transcribe and edit" at bounding box center [875, 377] width 155 height 18
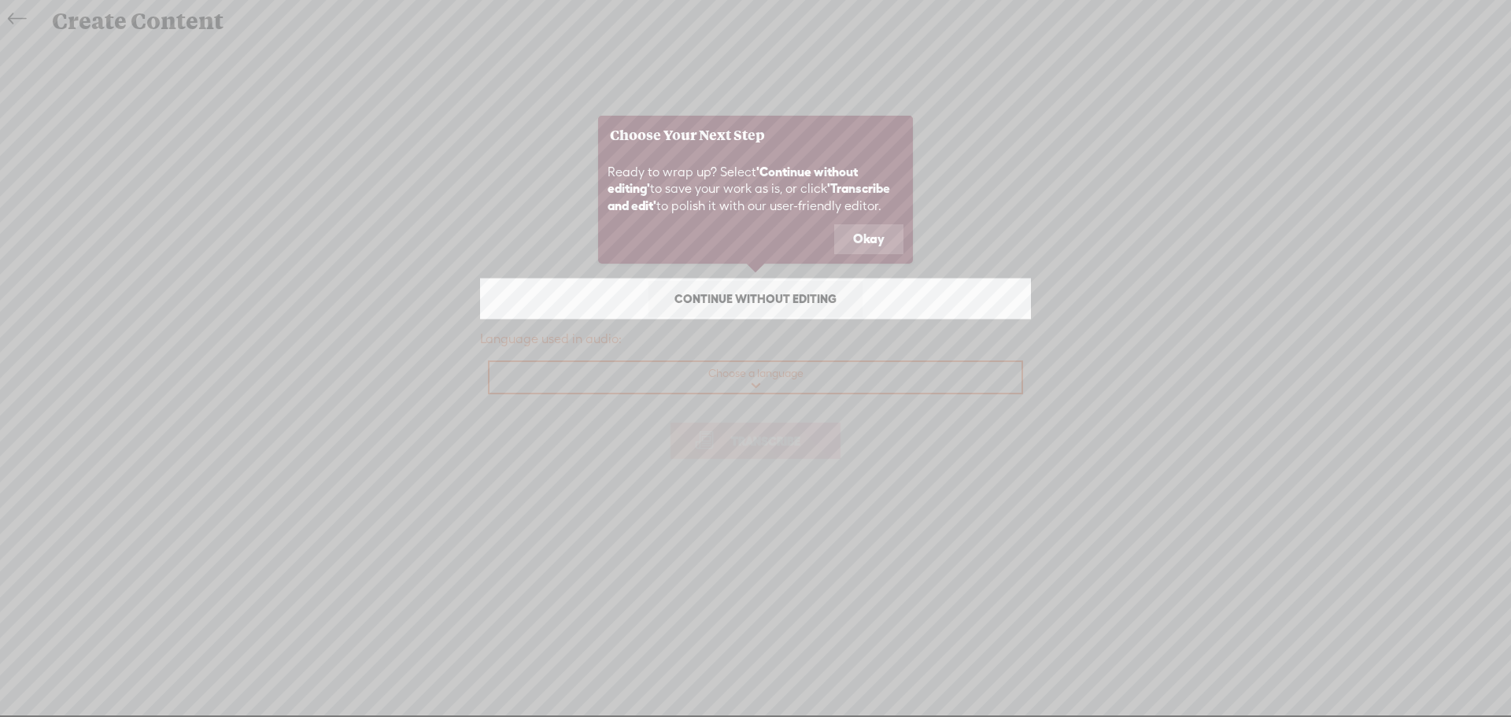
click at [872, 242] on button "Okay" at bounding box center [868, 239] width 69 height 30
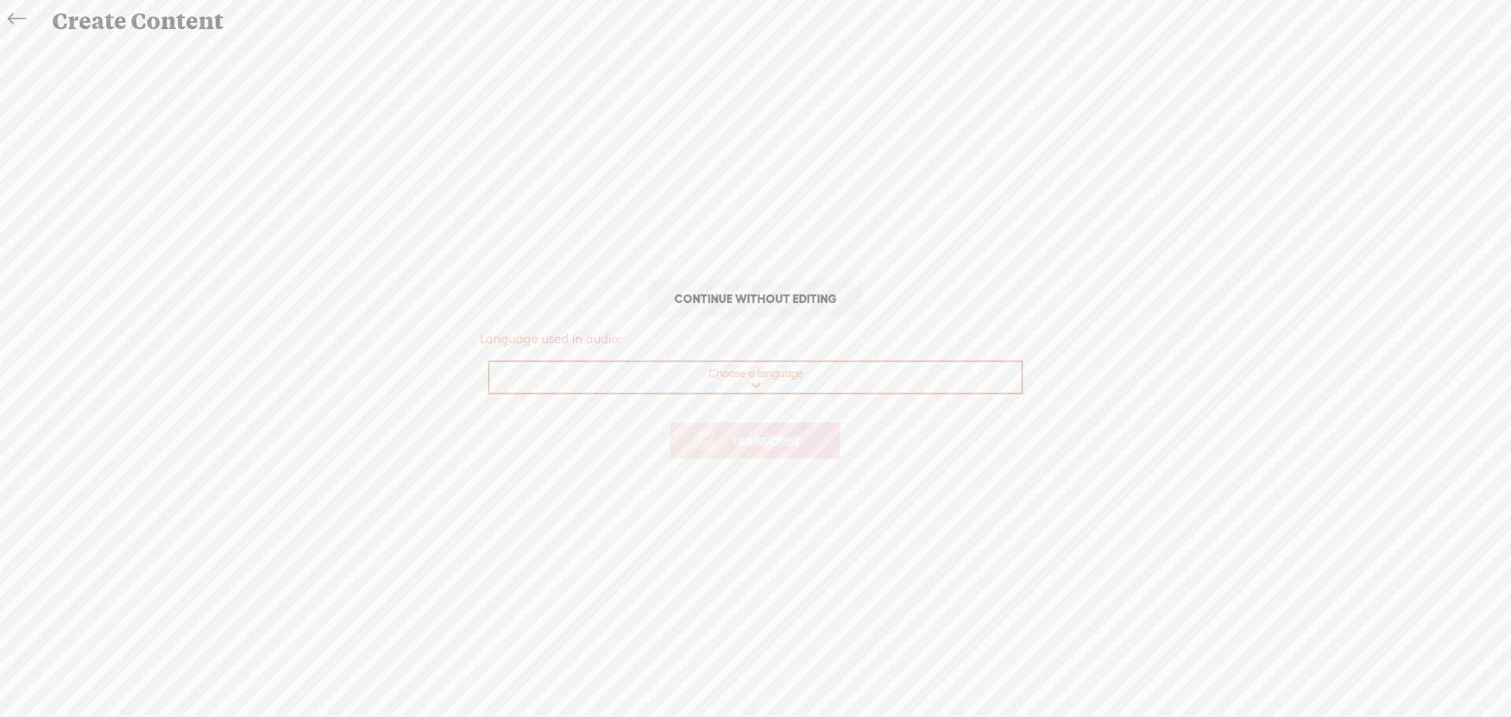
click at [754, 386] on select "Choose a language Afrikaans Albanian Amharic Arabic, Gulf Arabic, Modern Standa…" at bounding box center [756, 378] width 534 height 32
select select "en-[GEOGRAPHIC_DATA]"
click at [489, 362] on select "Choose a language Afrikaans Albanian Amharic Arabic, Gulf Arabic, Modern Standa…" at bounding box center [756, 378] width 534 height 32
click at [767, 446] on span "Transcribe" at bounding box center [766, 441] width 102 height 18
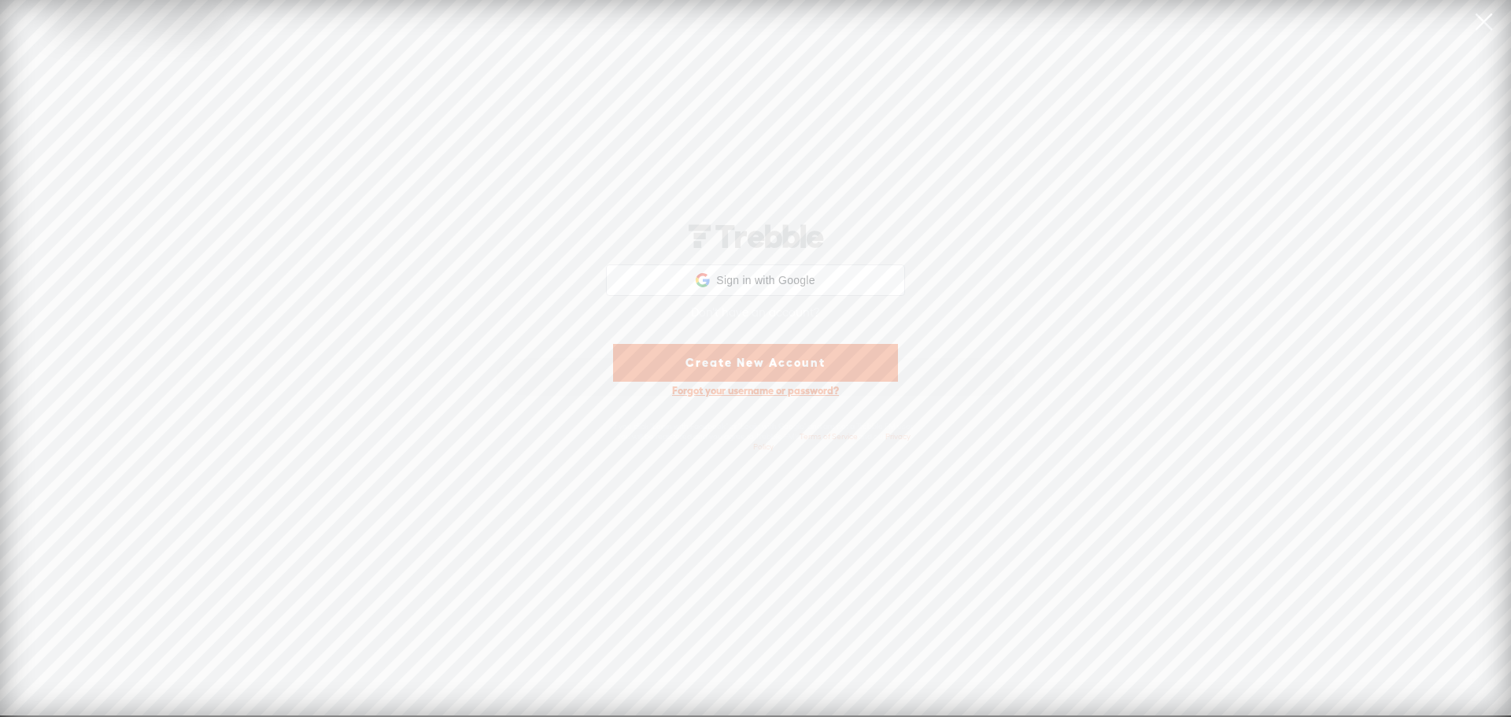
click at [744, 227] on span at bounding box center [756, 236] width 144 height 26
click at [955, 347] on div "Sign in with Google Sign in with Google. Opens in new tab Don't have an account…" at bounding box center [755, 337] width 1511 height 674
click at [829, 303] on div "Don't have an account?" at bounding box center [755, 312] width 315 height 33
click at [1483, 20] on link at bounding box center [1483, 22] width 39 height 44
click at [957, 114] on div "Sign in with Google Sign in with Google. Opens in new tab Don't have an account…" at bounding box center [755, 337] width 1511 height 674
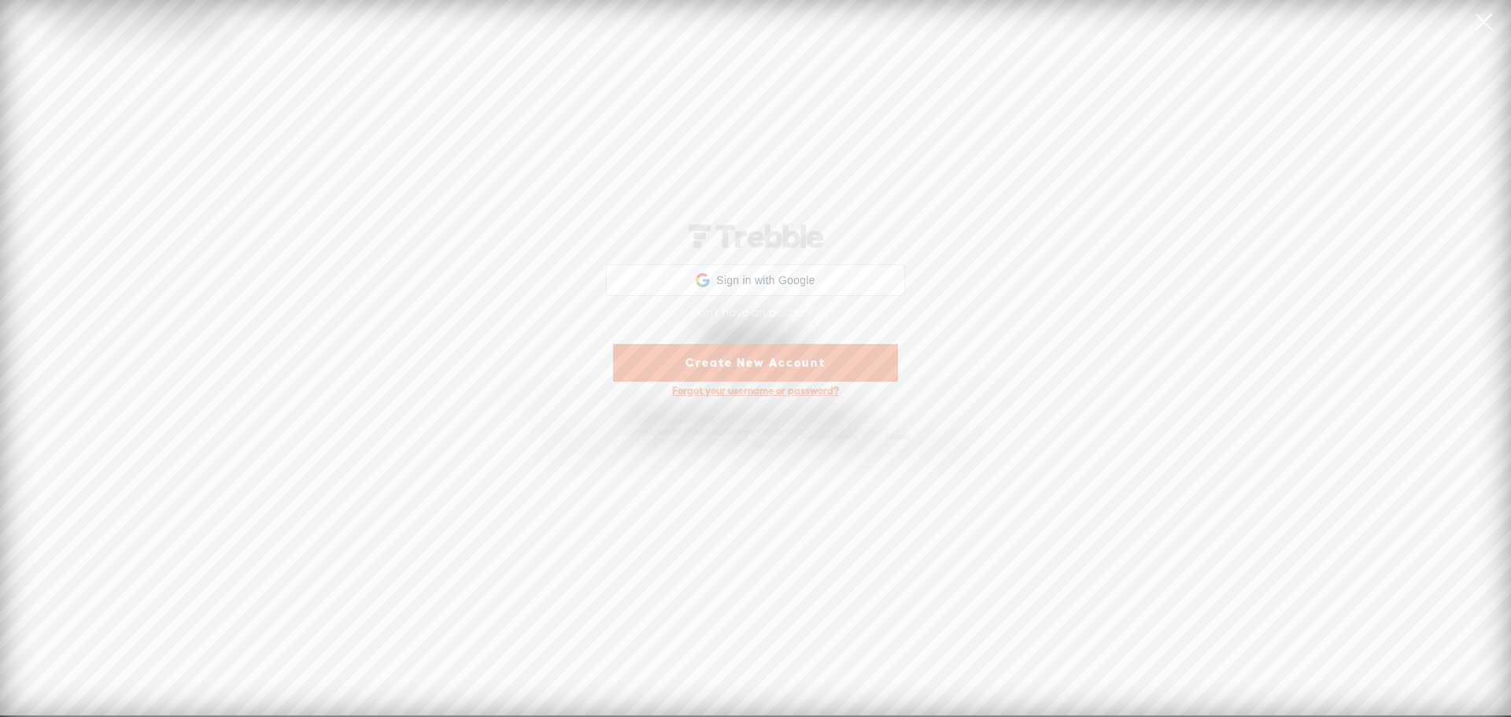
click at [781, 387] on div "Forgot your username or password?" at bounding box center [755, 390] width 315 height 29
